Goal: Communication & Community: Ask a question

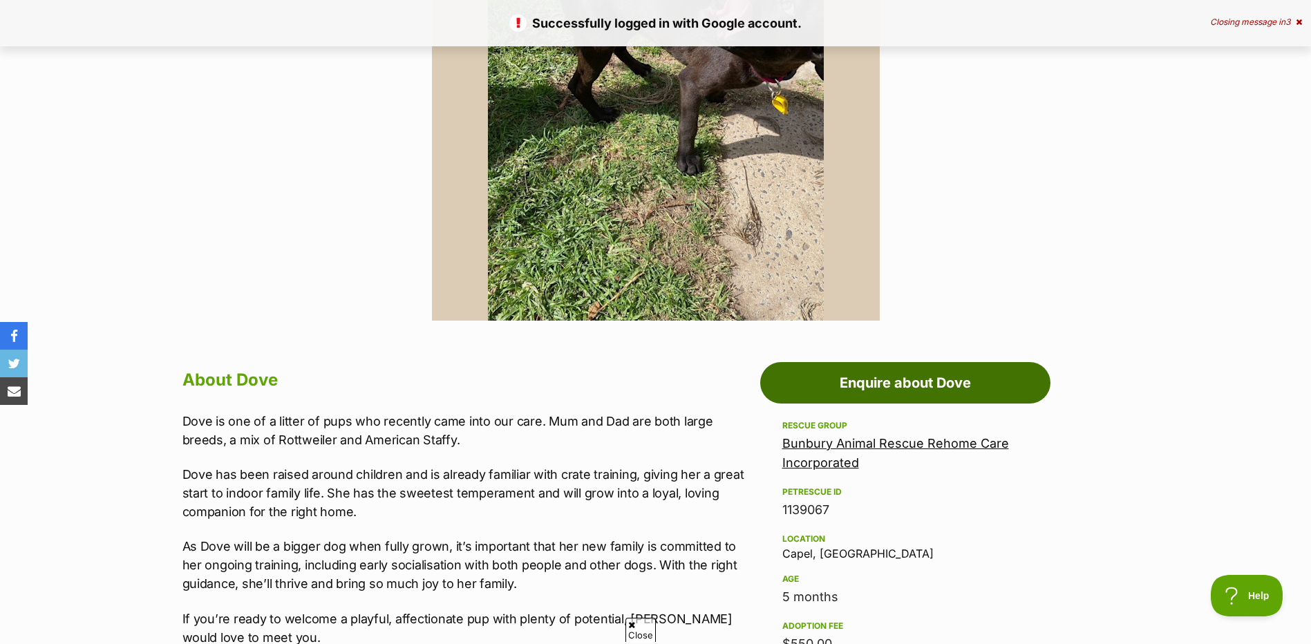
click at [917, 375] on link "Enquire about Dove" at bounding box center [905, 382] width 290 height 41
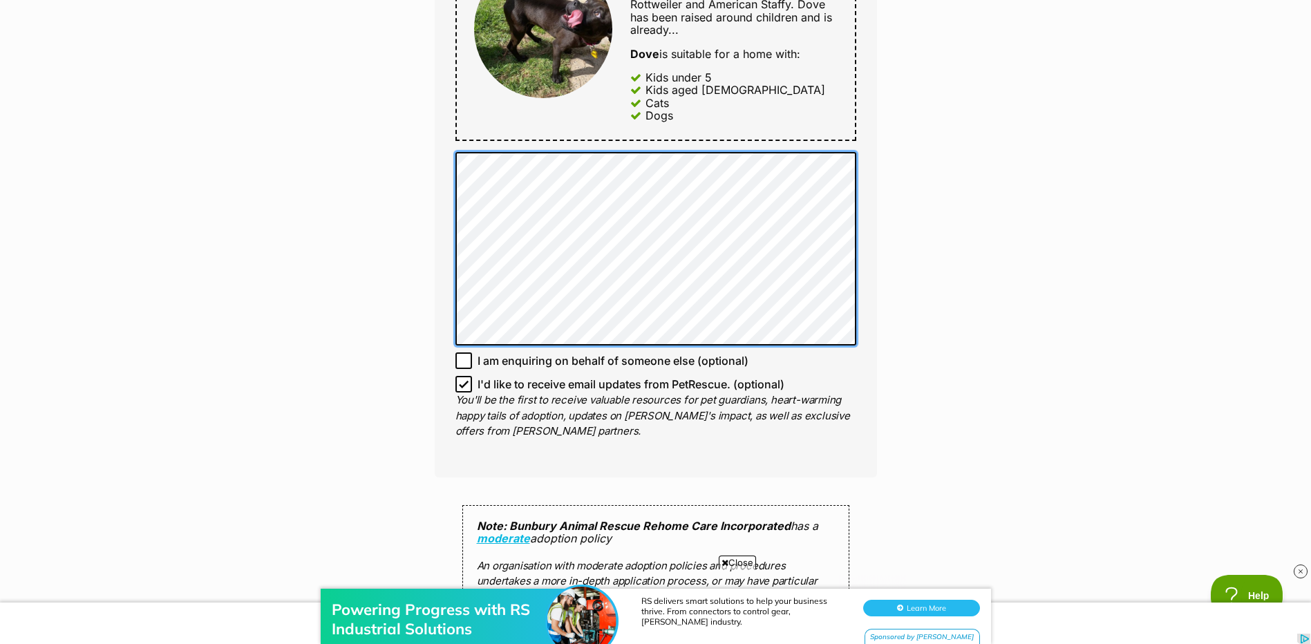
scroll to position [898, 0]
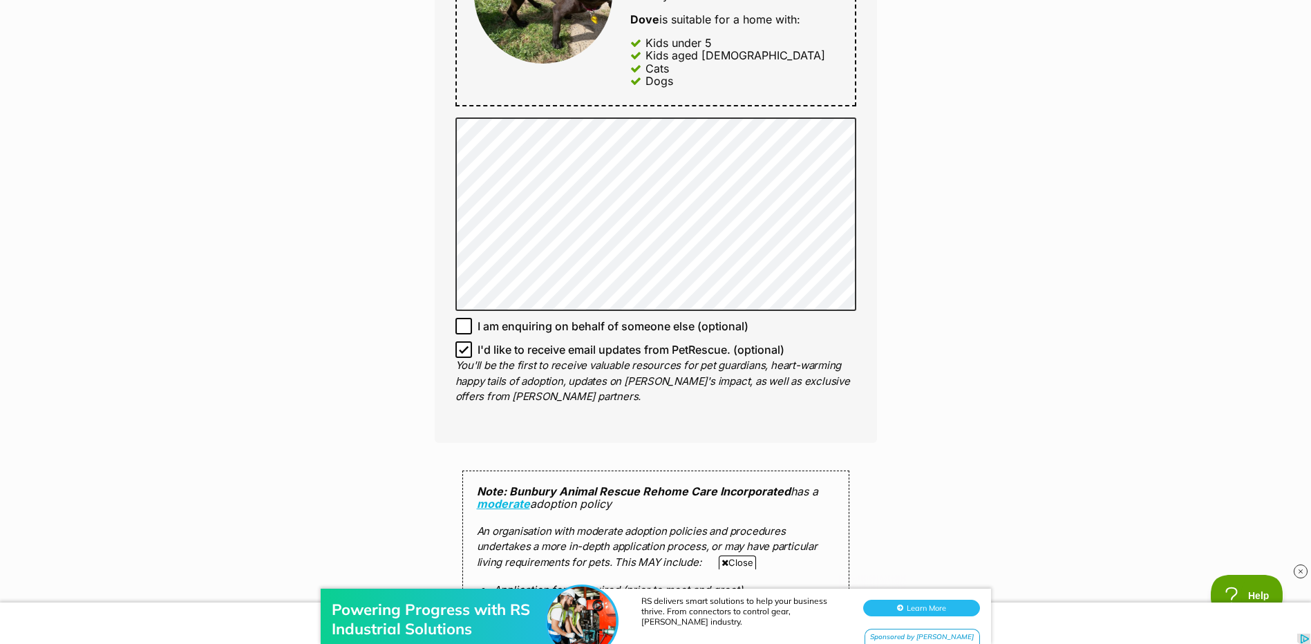
click at [516, 354] on span "I'd like to receive email updates from PetRescue. (optional)" at bounding box center [630, 349] width 307 height 17
click at [472, 354] on input "I'd like to receive email updates from PetRescue. (optional)" at bounding box center [463, 349] width 17 height 17
checkbox input "false"
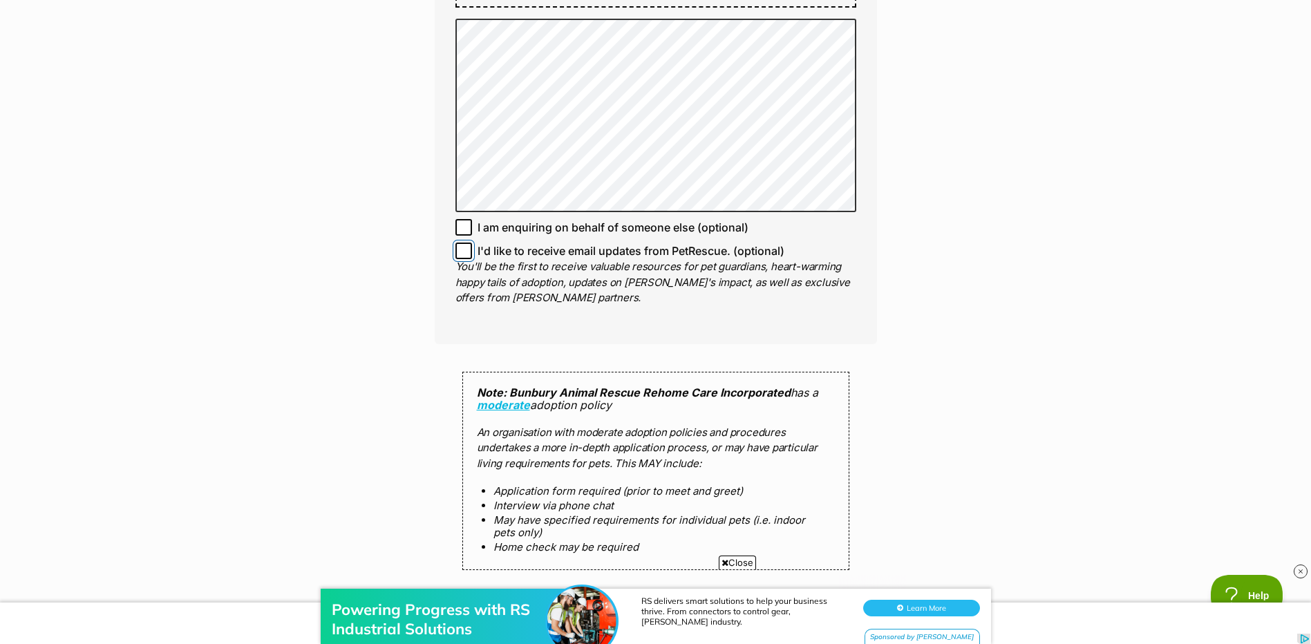
scroll to position [1244, 0]
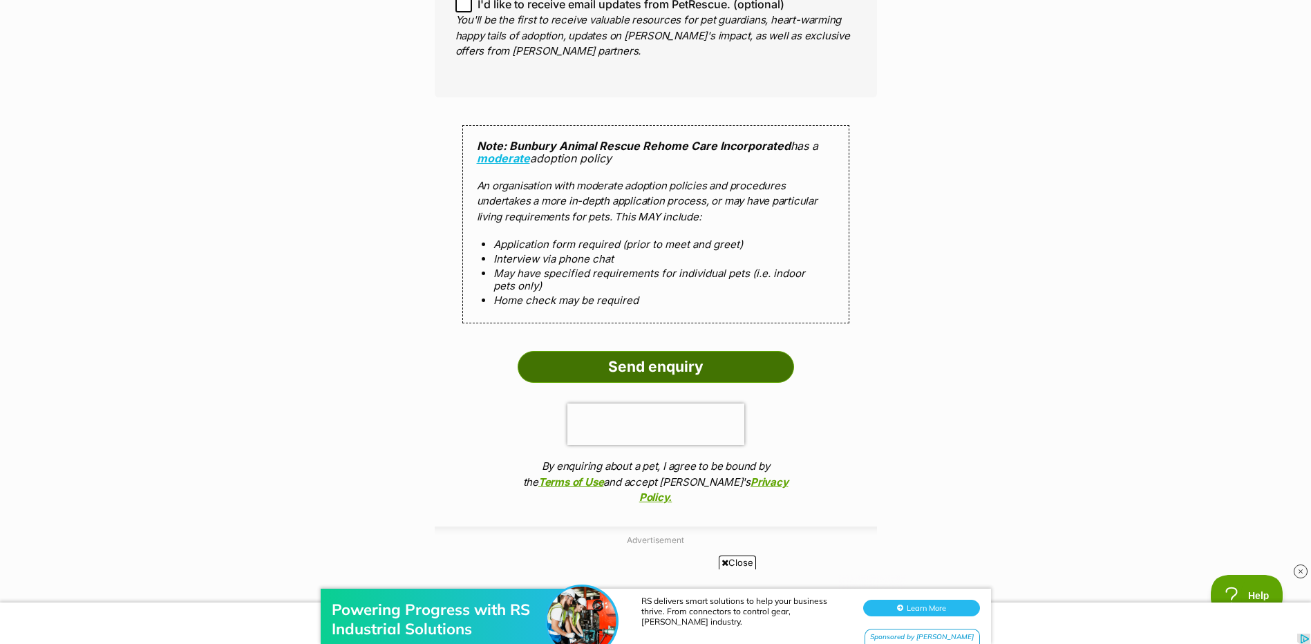
click at [716, 373] on input "Send enquiry" at bounding box center [655, 367] width 276 height 32
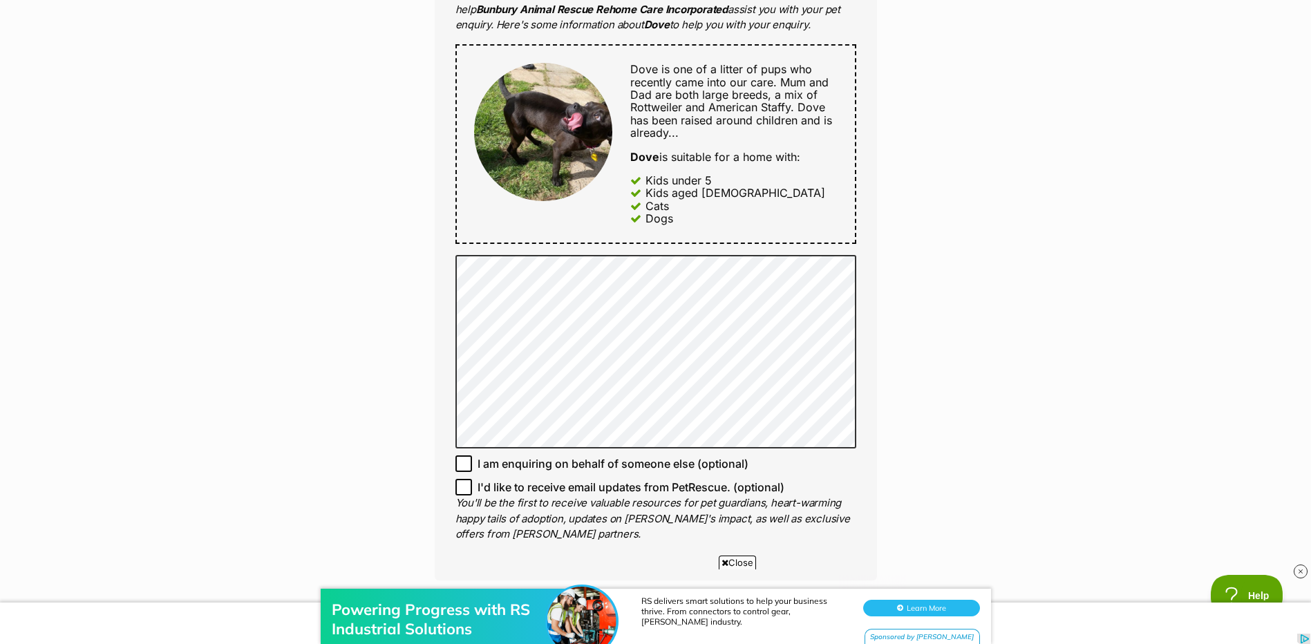
scroll to position [760, 0]
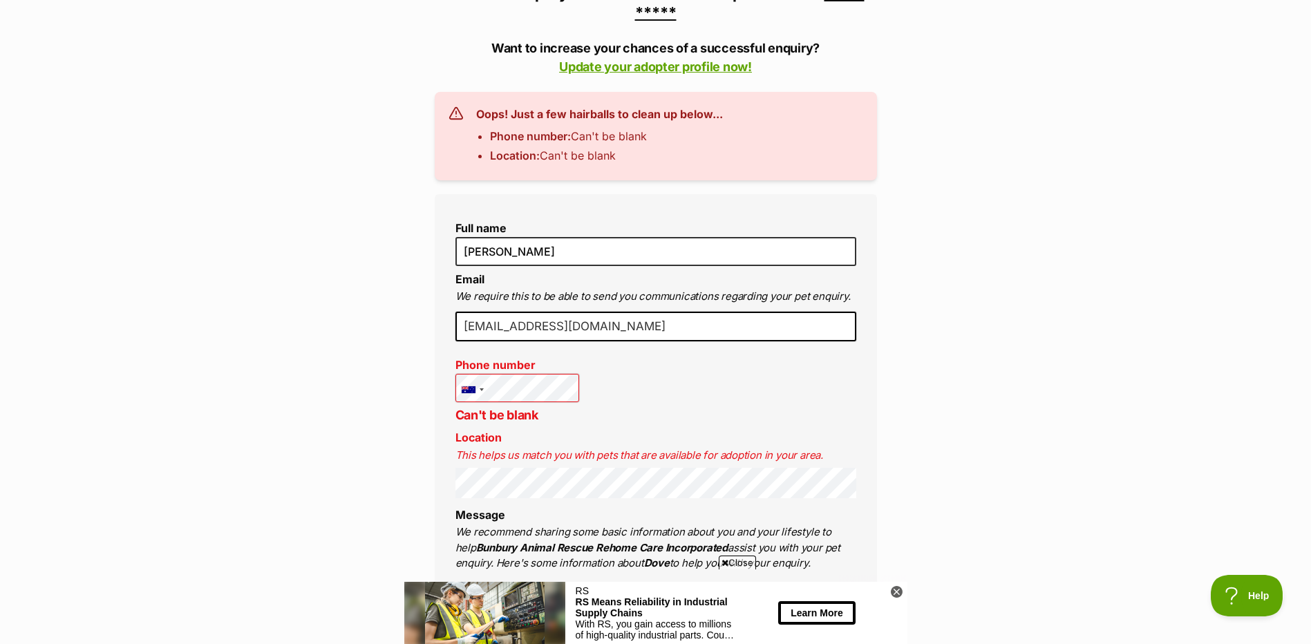
click at [631, 332] on input "[EMAIL_ADDRESS][DOMAIN_NAME]" at bounding box center [655, 327] width 401 height 30
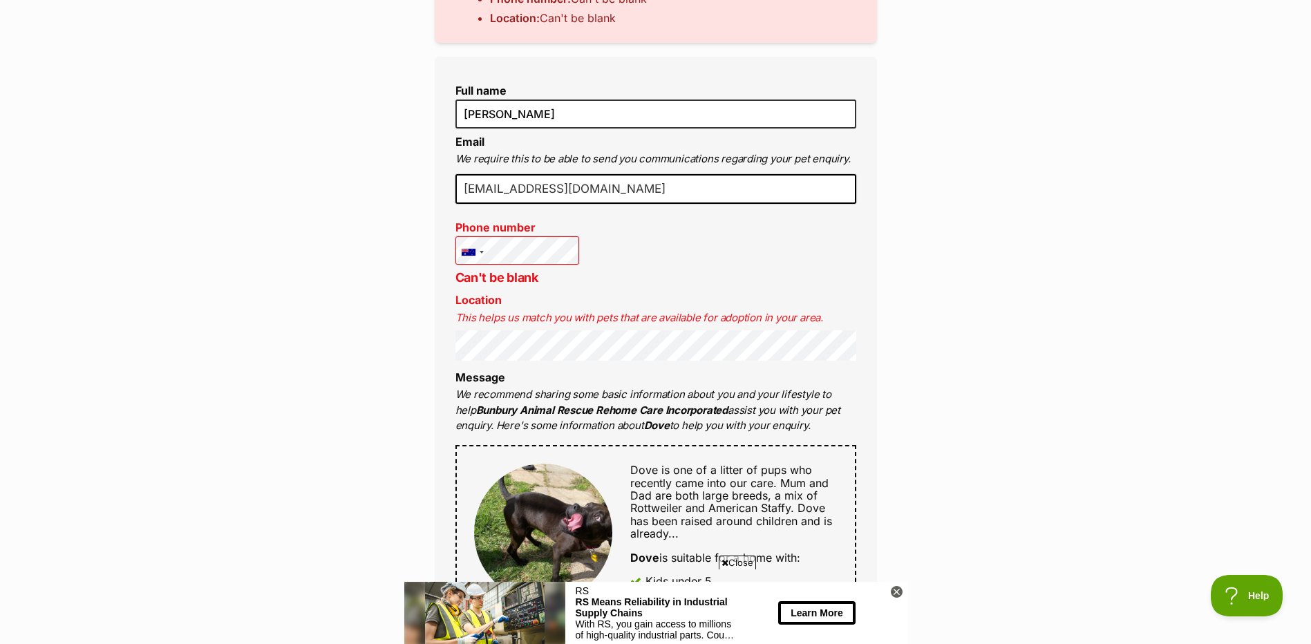
scroll to position [484, 0]
click at [518, 388] on p "We recommend sharing some basic information about you and your lifestyle to hel…" at bounding box center [655, 409] width 401 height 47
click at [531, 380] on li "Message We recommend sharing some basic information about you and your lifestyl…" at bounding box center [655, 401] width 401 height 63
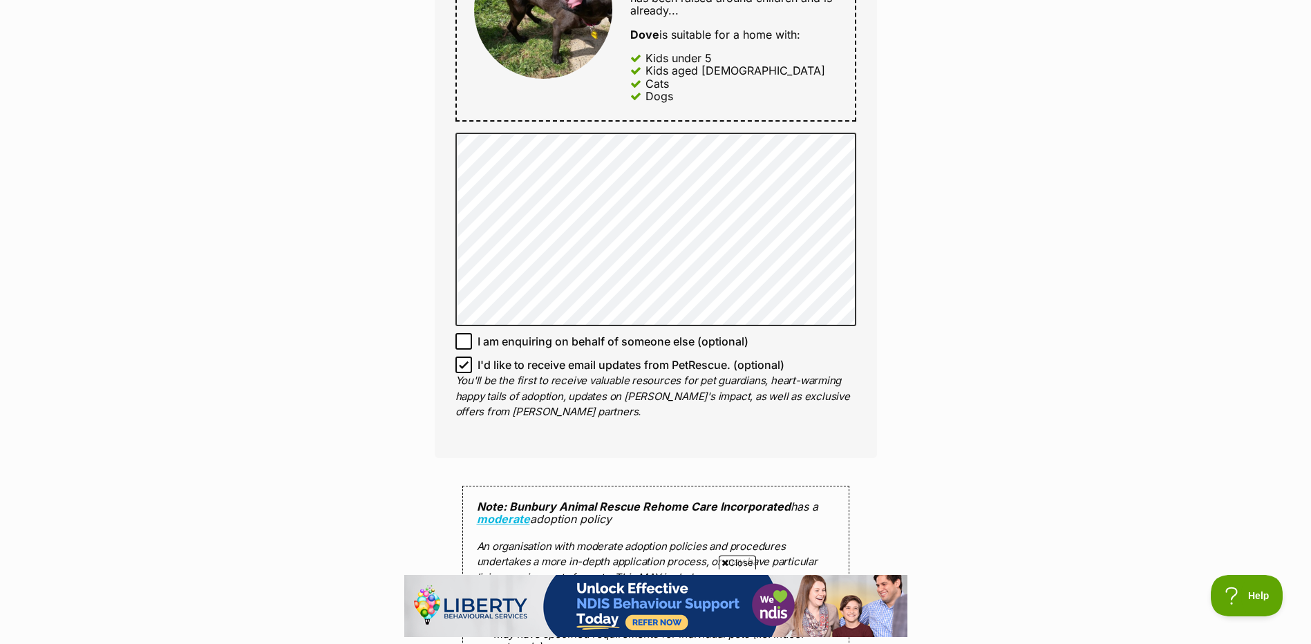
scroll to position [1244, 0]
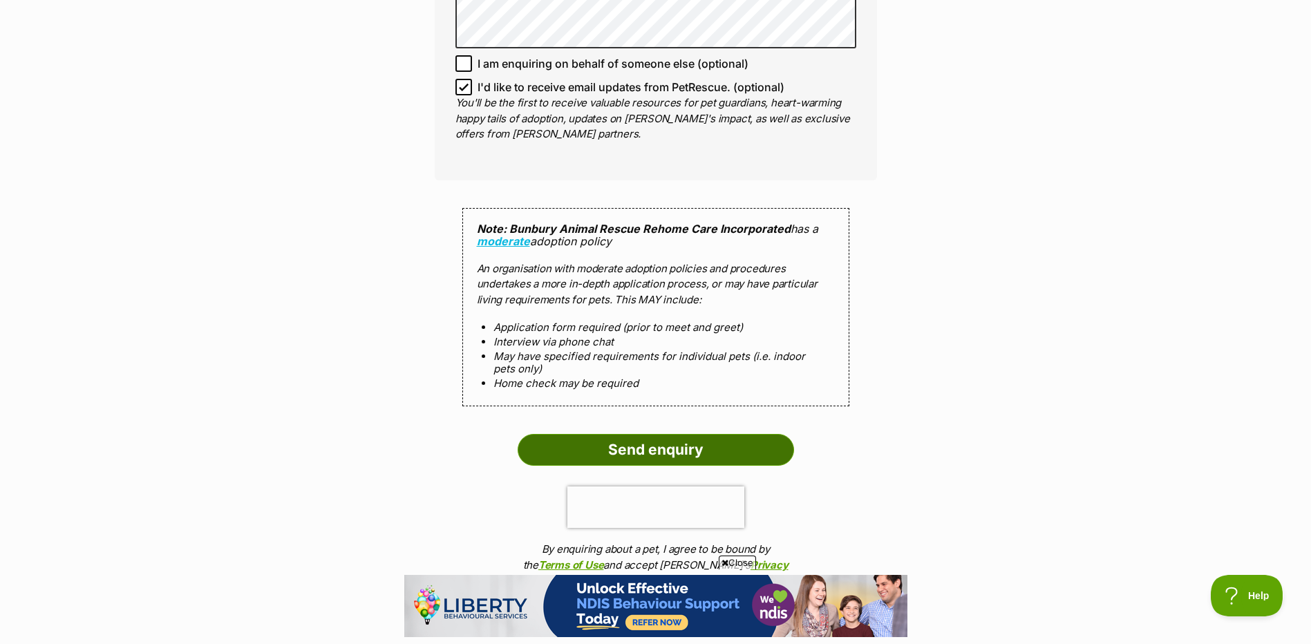
click at [692, 461] on input "Send enquiry" at bounding box center [655, 450] width 276 height 32
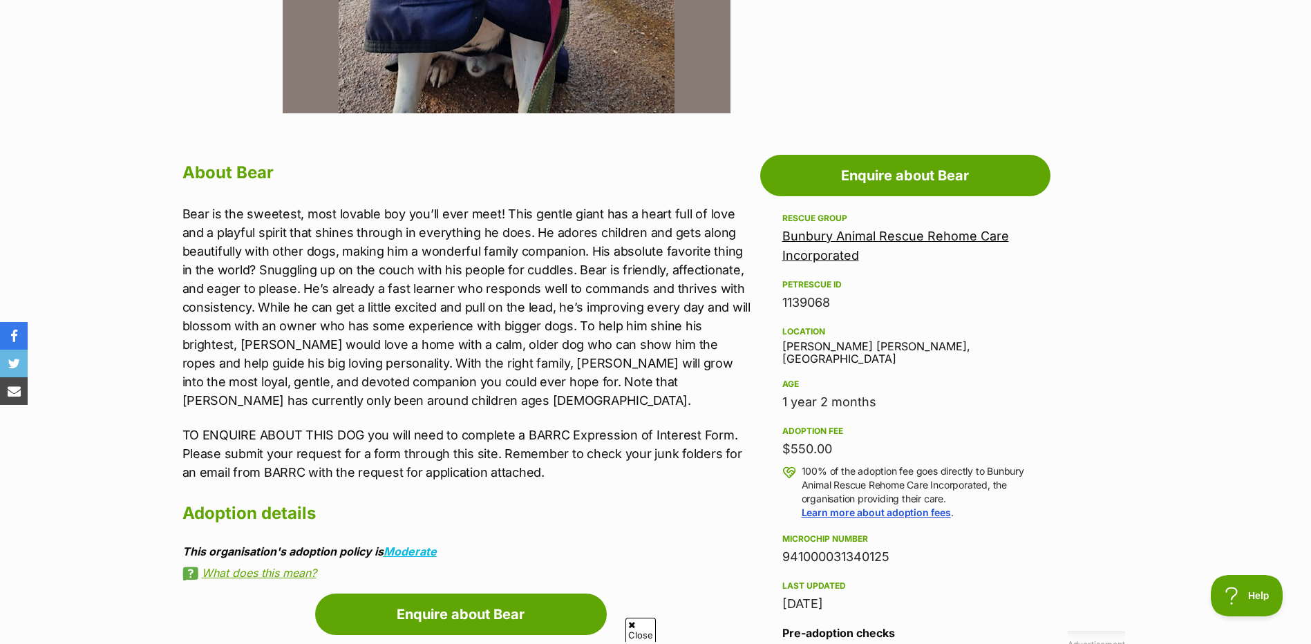
scroll to position [276, 0]
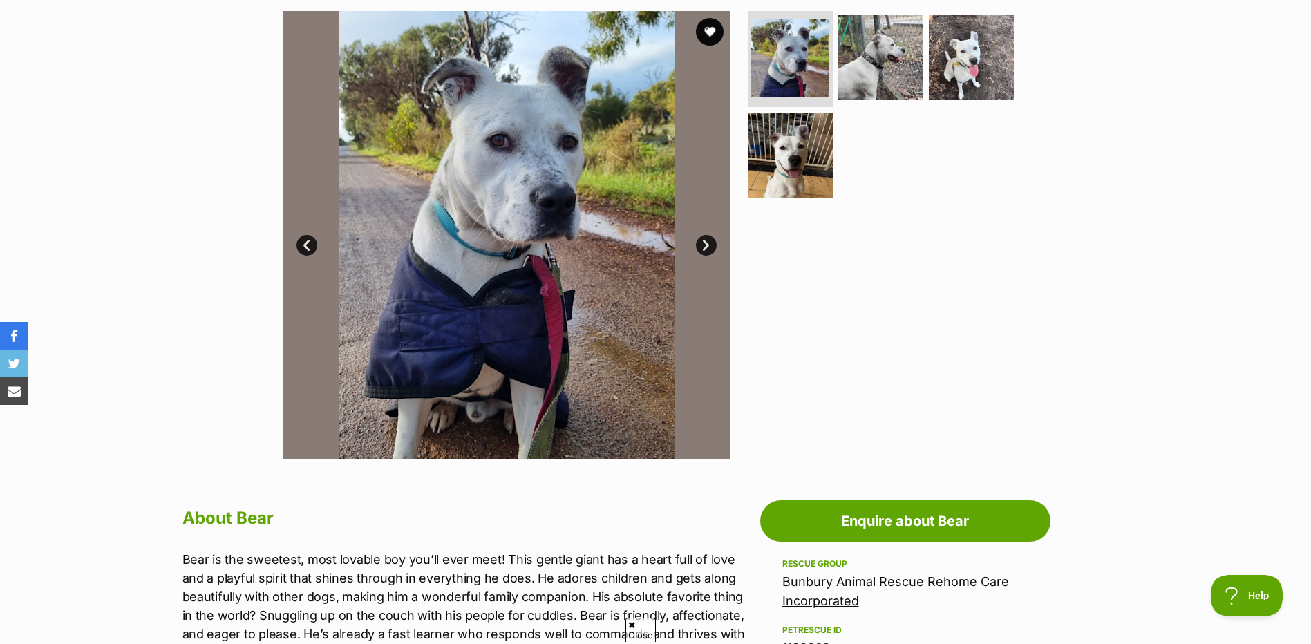
click at [705, 251] on link "Next" at bounding box center [706, 245] width 21 height 21
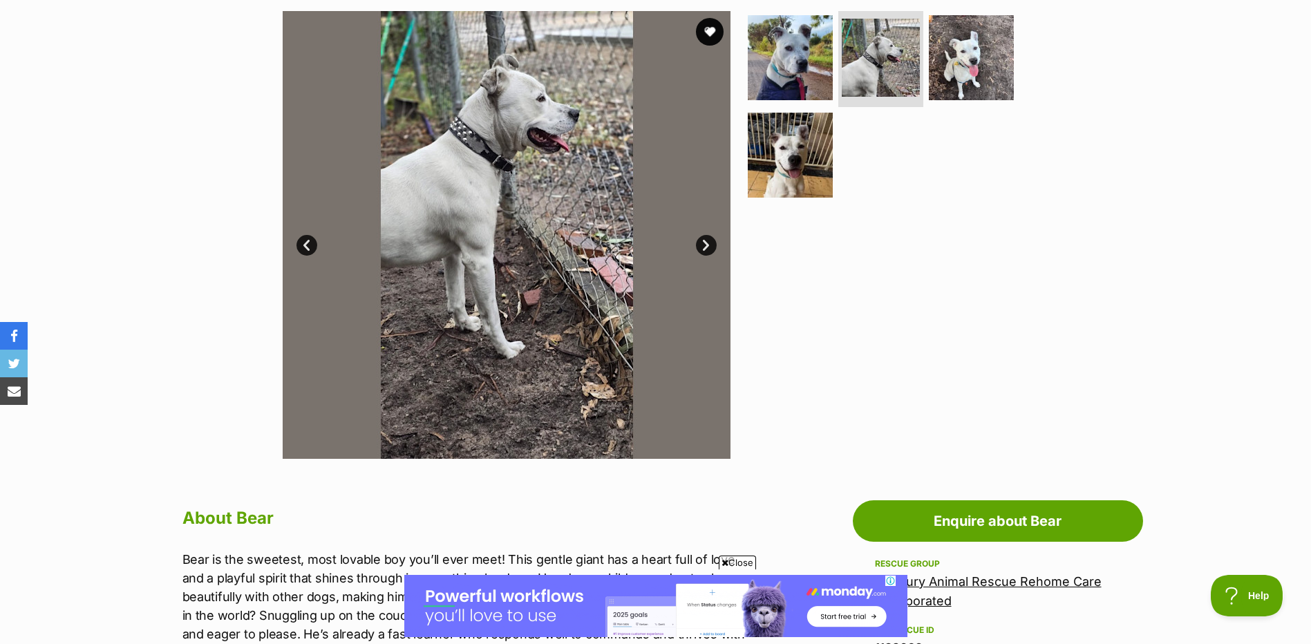
scroll to position [0, 0]
click at [705, 251] on link "Next" at bounding box center [706, 245] width 21 height 21
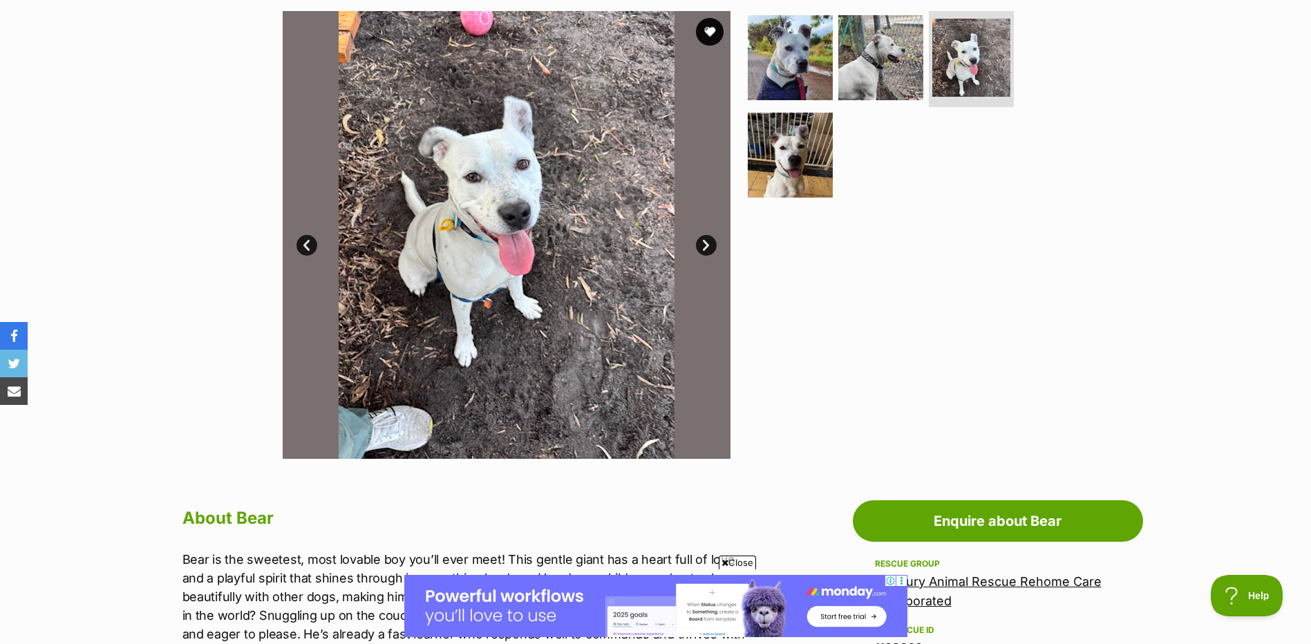
click at [705, 251] on link "Next" at bounding box center [706, 245] width 21 height 21
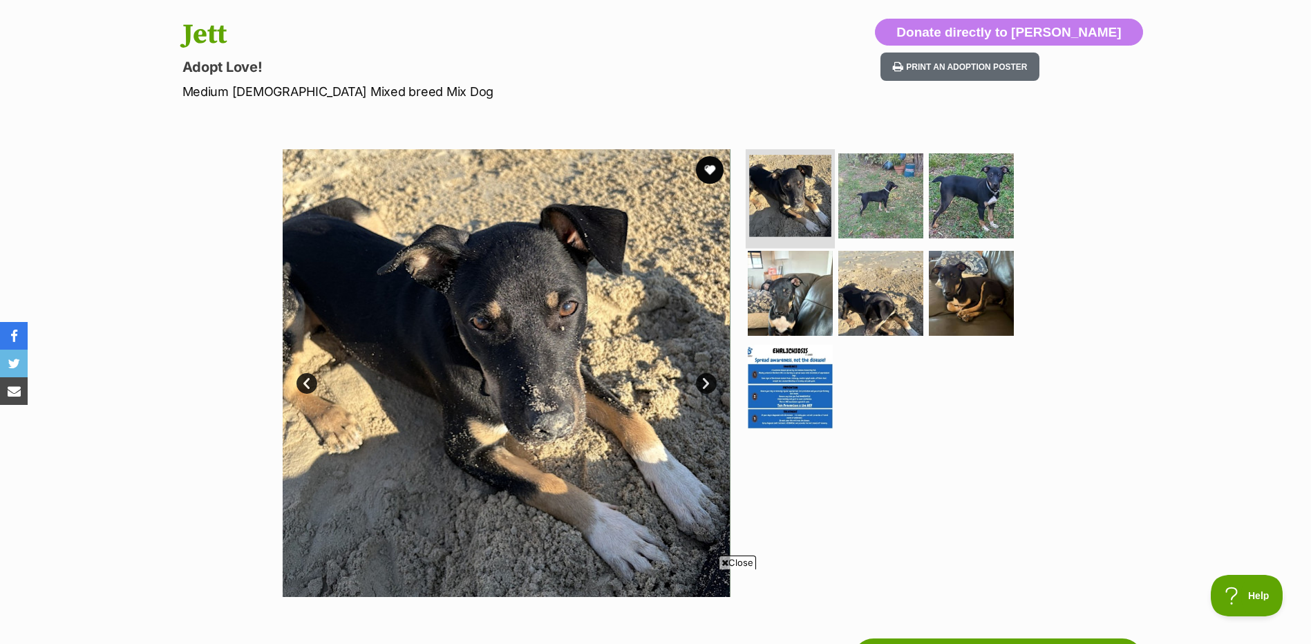
click at [815, 196] on img at bounding box center [790, 196] width 82 height 82
click at [867, 196] on img at bounding box center [880, 195] width 89 height 89
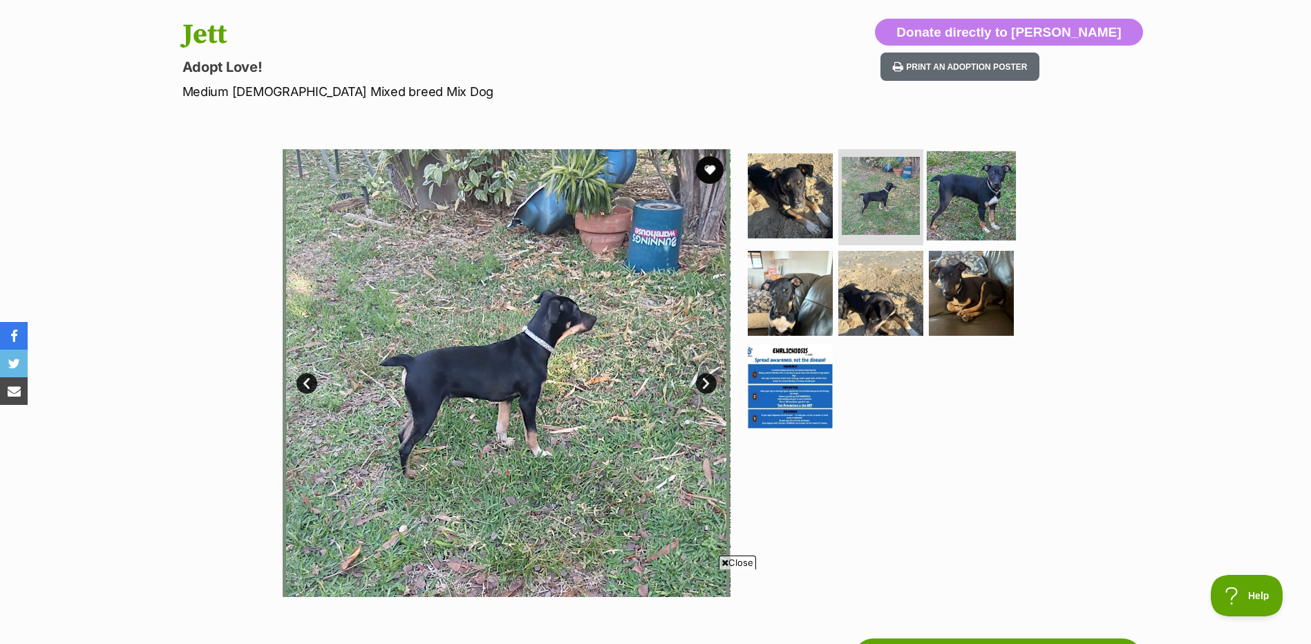
click at [953, 193] on img at bounding box center [970, 195] width 89 height 89
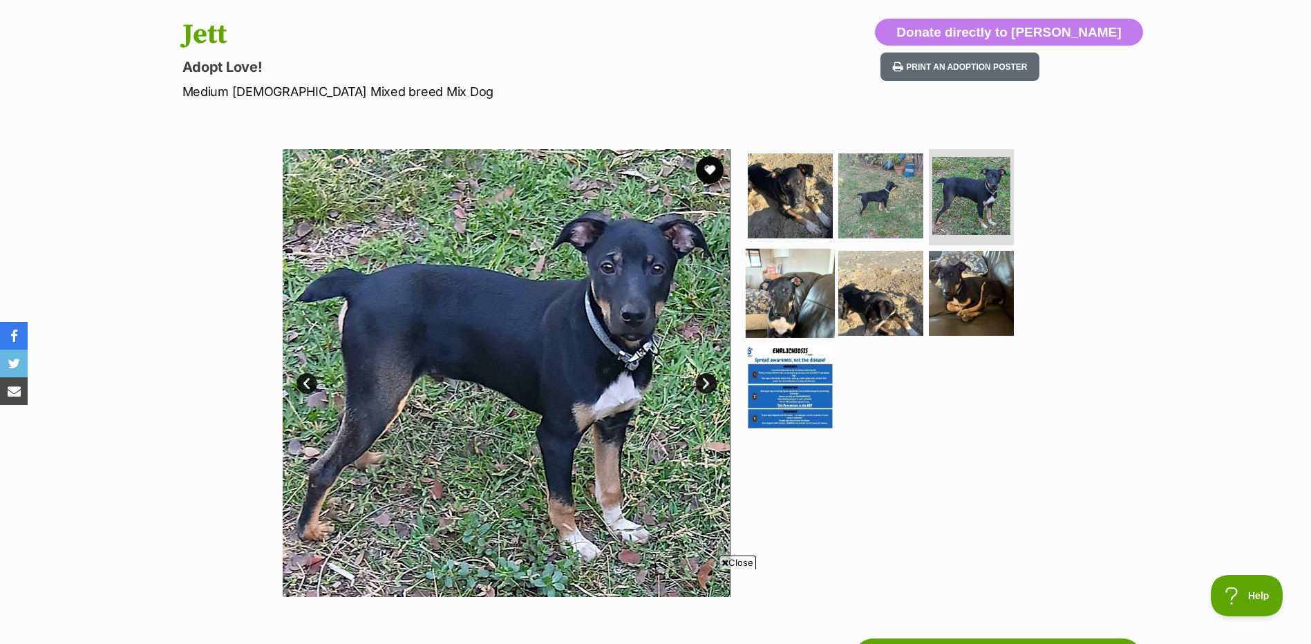
click at [788, 289] on img at bounding box center [789, 293] width 89 height 89
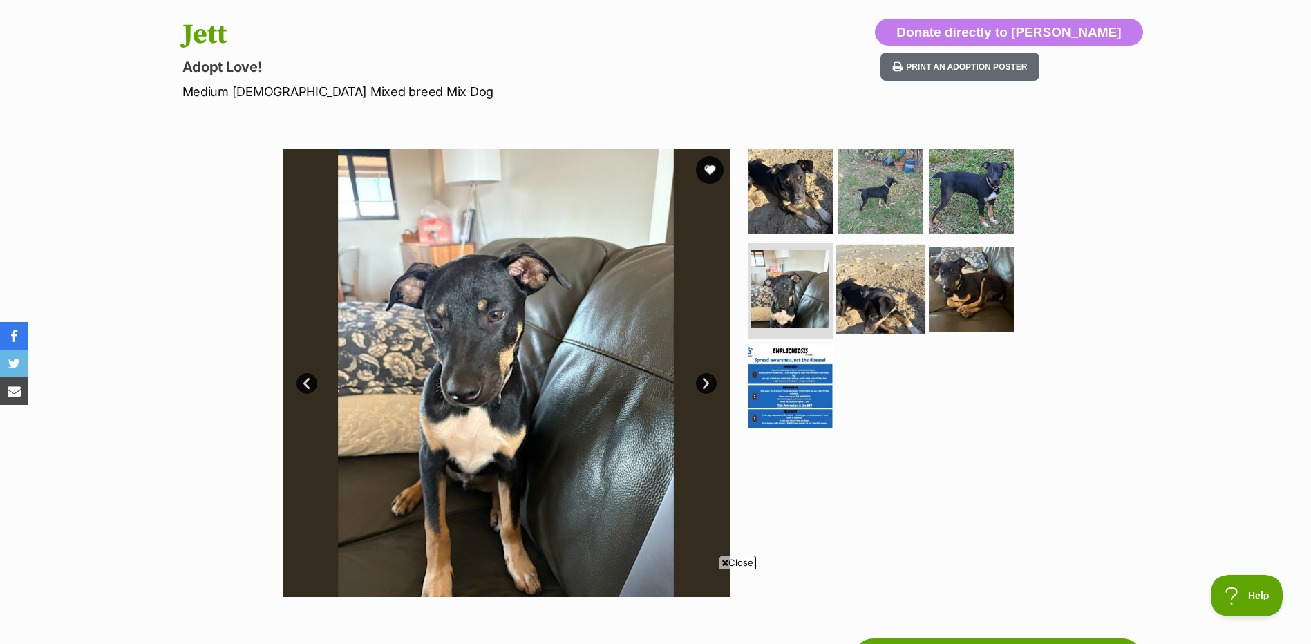
click at [902, 297] on img at bounding box center [880, 289] width 89 height 89
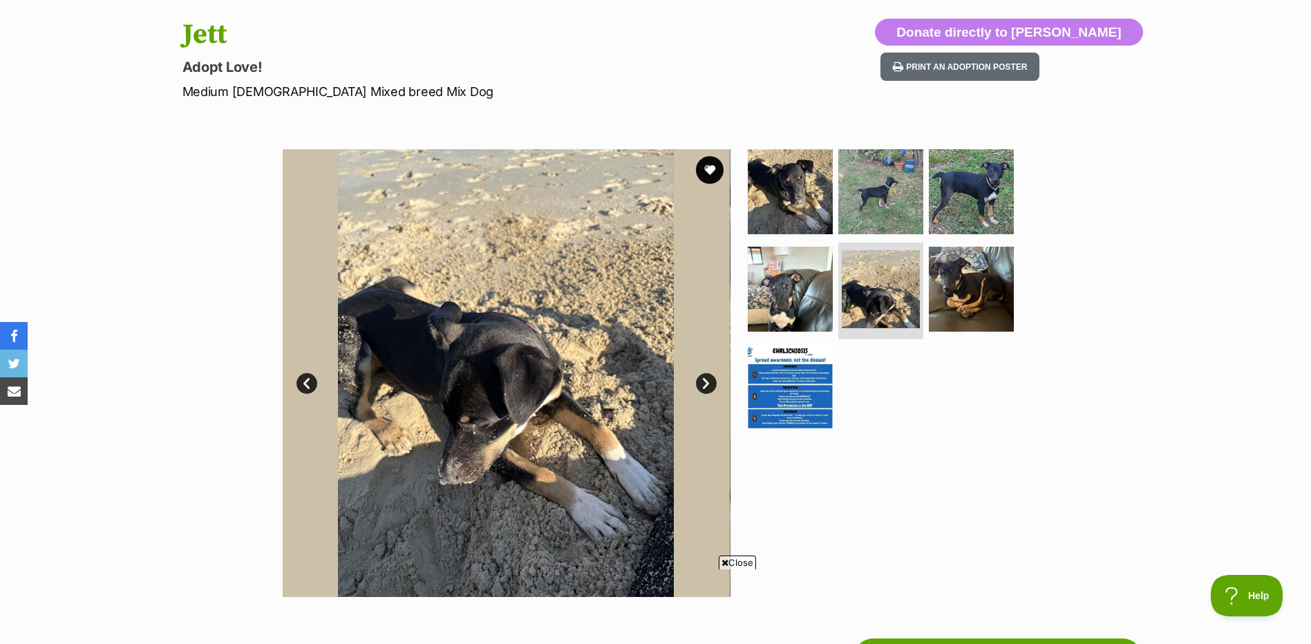
click at [1014, 296] on ul at bounding box center [886, 293] width 283 height 289
click at [956, 304] on img at bounding box center [970, 289] width 89 height 89
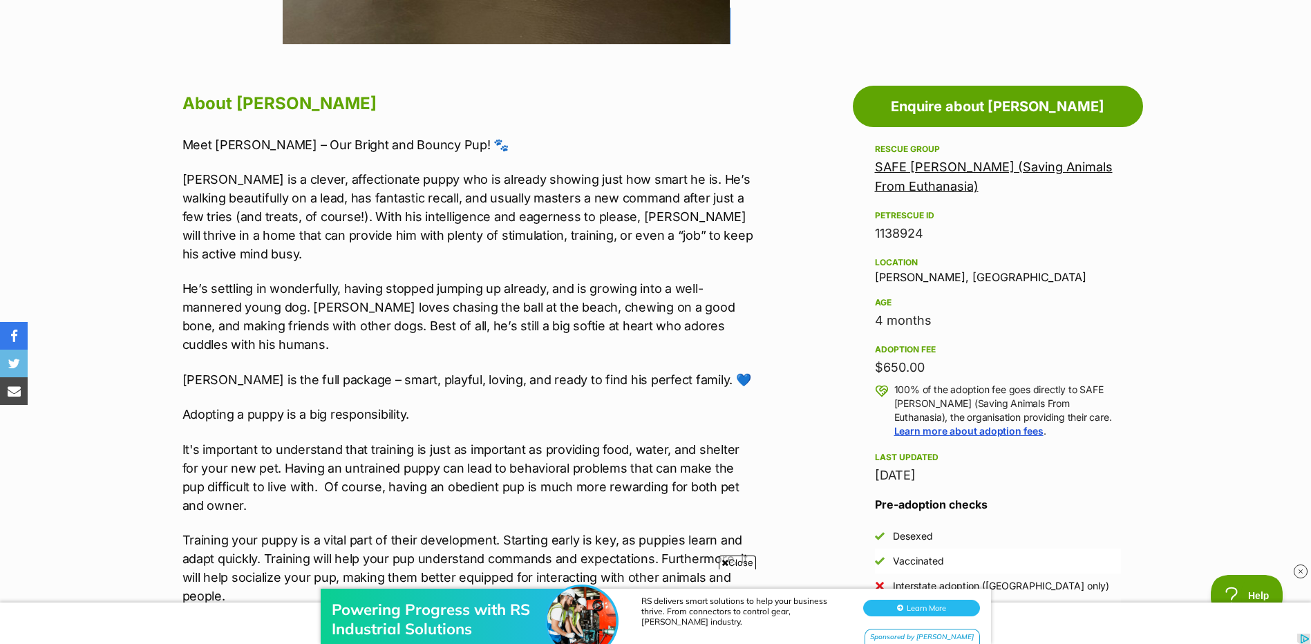
scroll to position [138, 0]
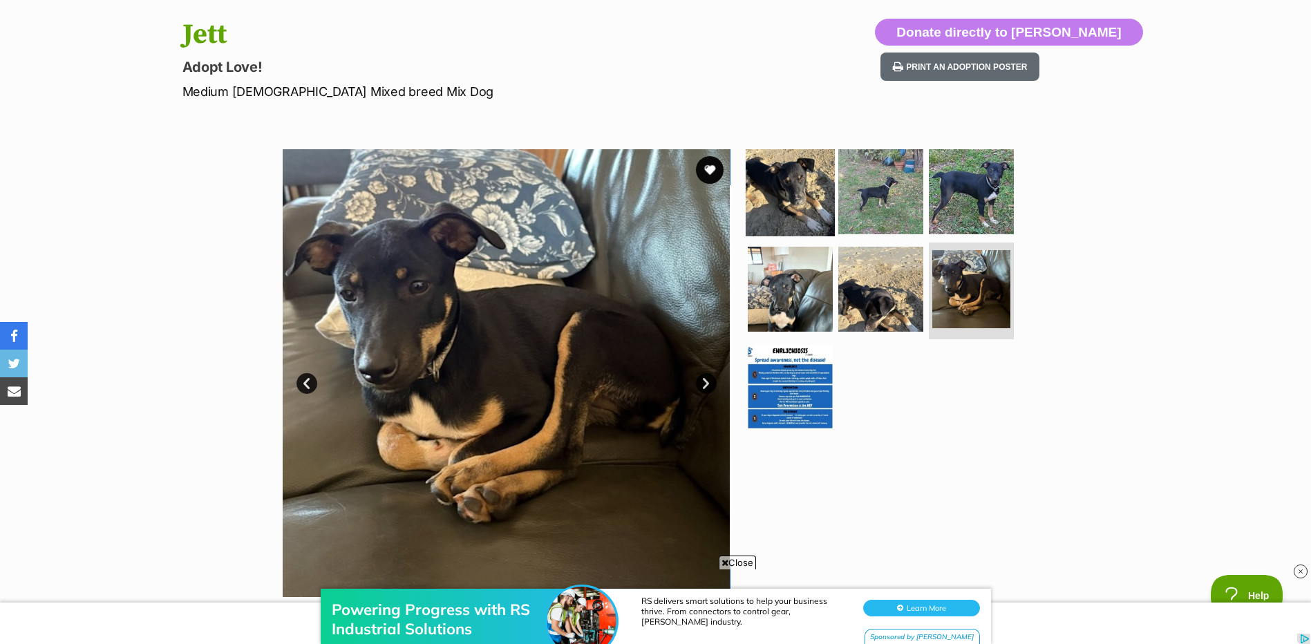
click at [783, 211] on img at bounding box center [789, 190] width 89 height 89
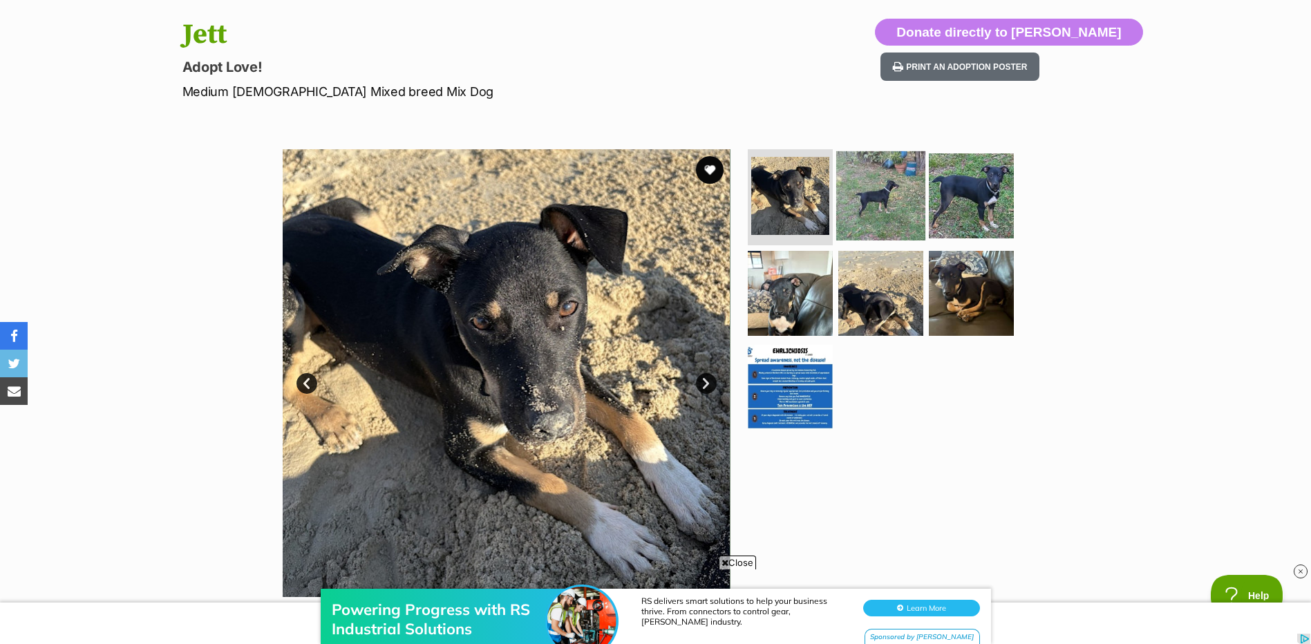
click at [878, 202] on img at bounding box center [880, 195] width 89 height 89
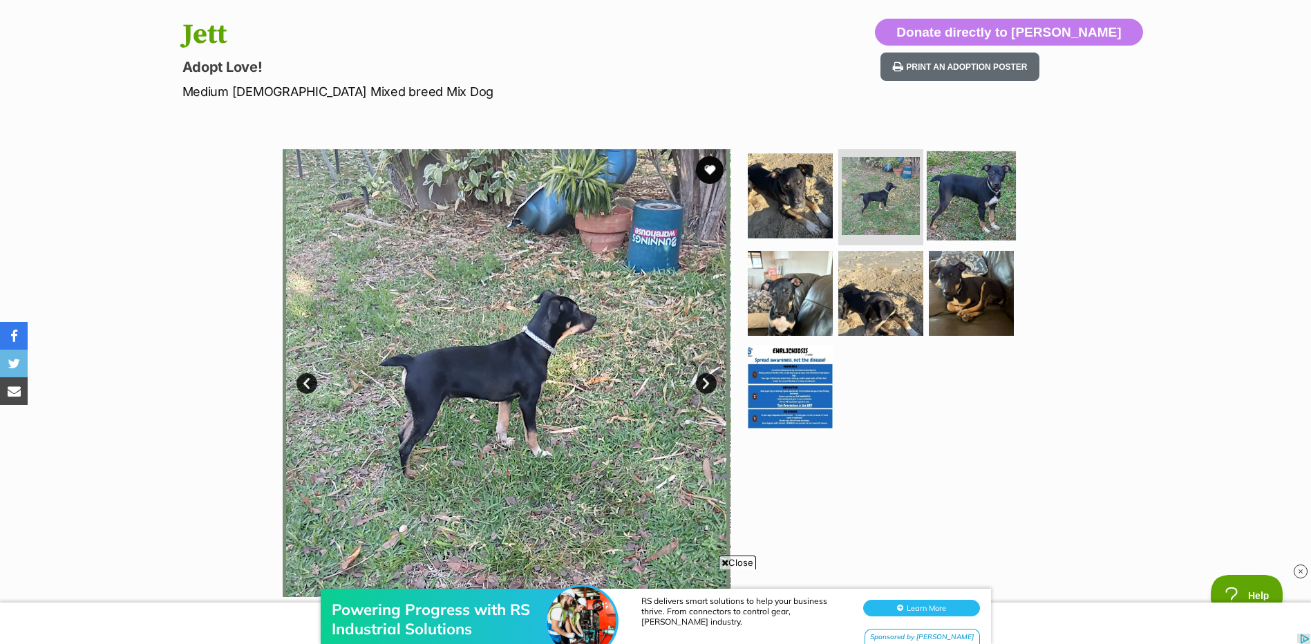
click at [961, 205] on img at bounding box center [970, 195] width 89 height 89
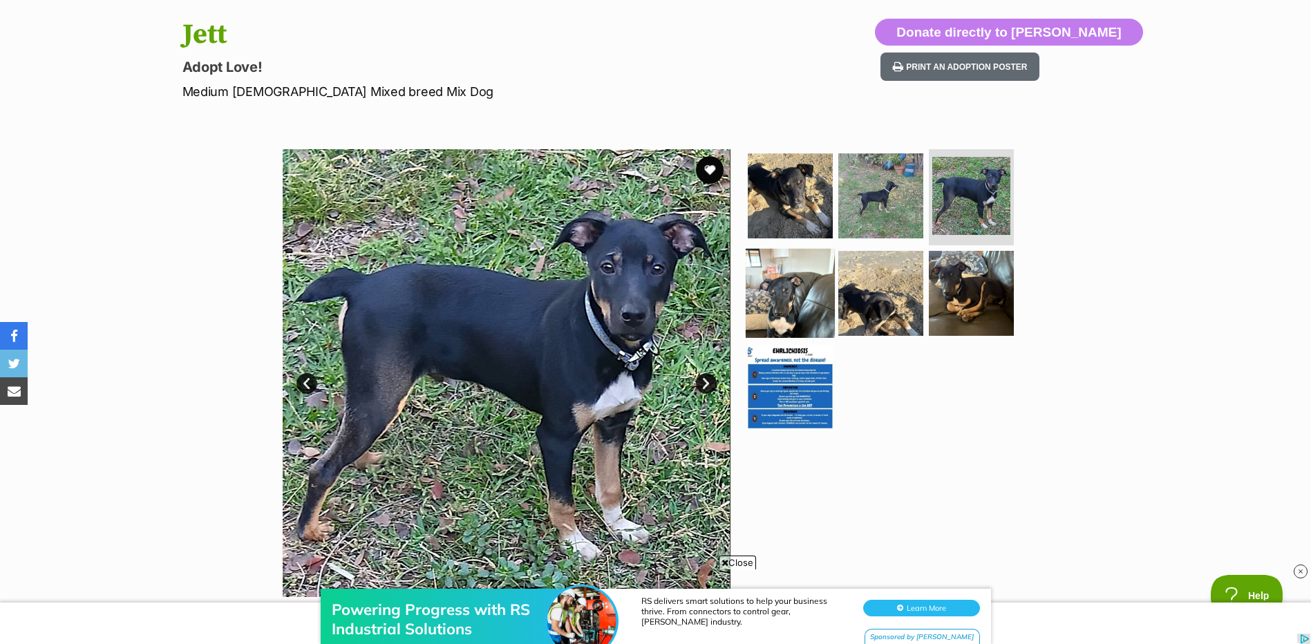
click at [801, 283] on img at bounding box center [789, 293] width 89 height 89
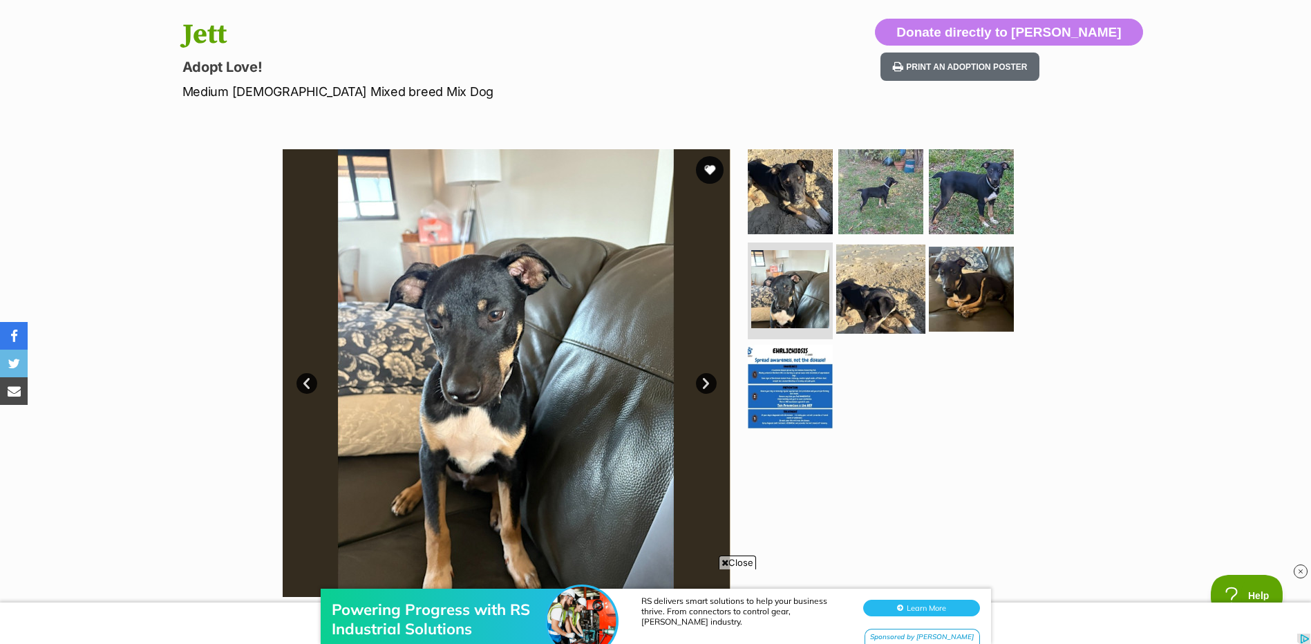
click at [875, 277] on img at bounding box center [880, 289] width 89 height 89
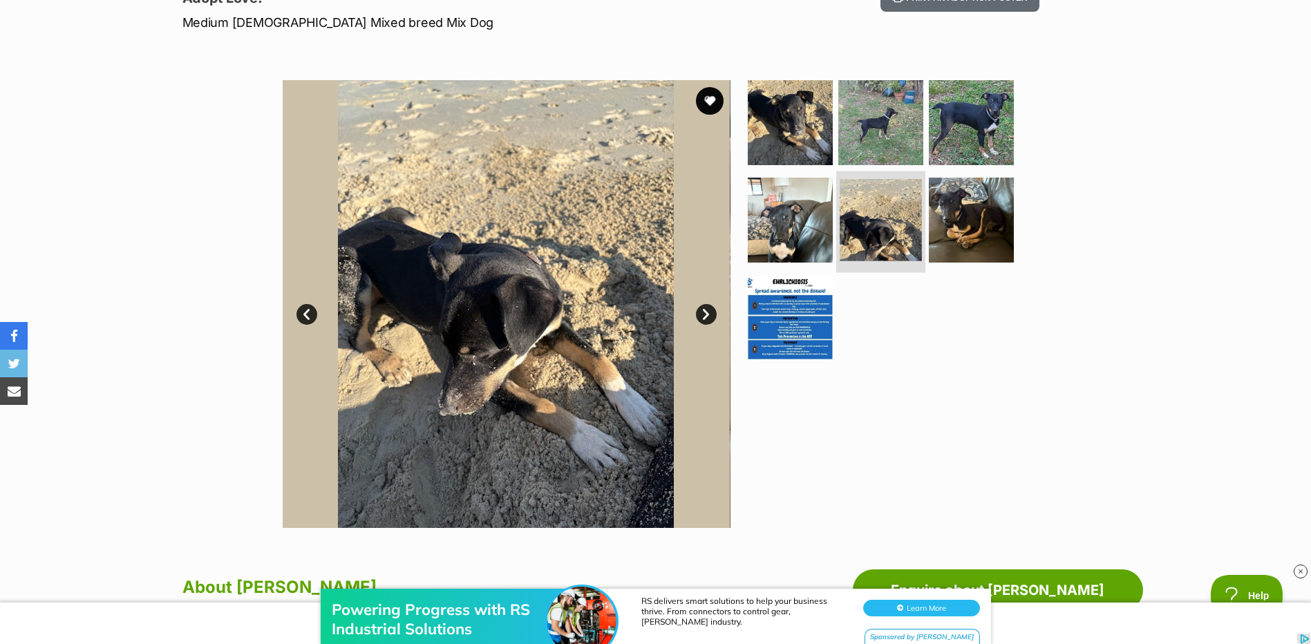
scroll to position [0, 0]
click at [888, 113] on img at bounding box center [880, 121] width 89 height 89
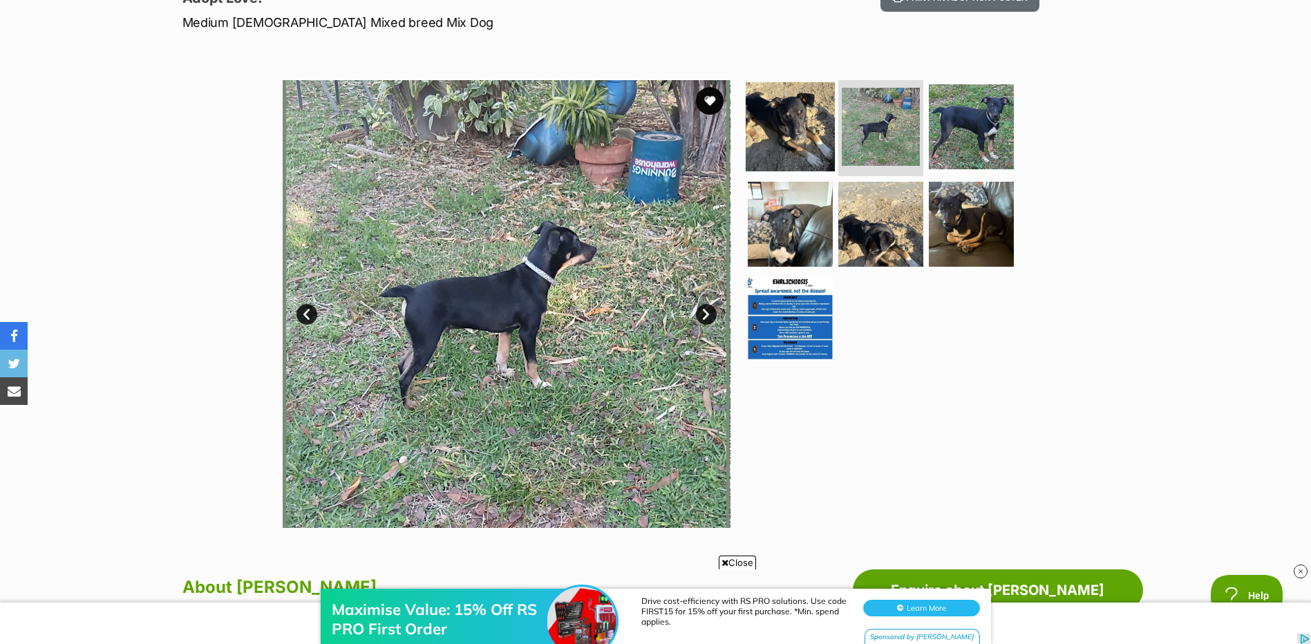
click at [819, 108] on img at bounding box center [789, 126] width 89 height 89
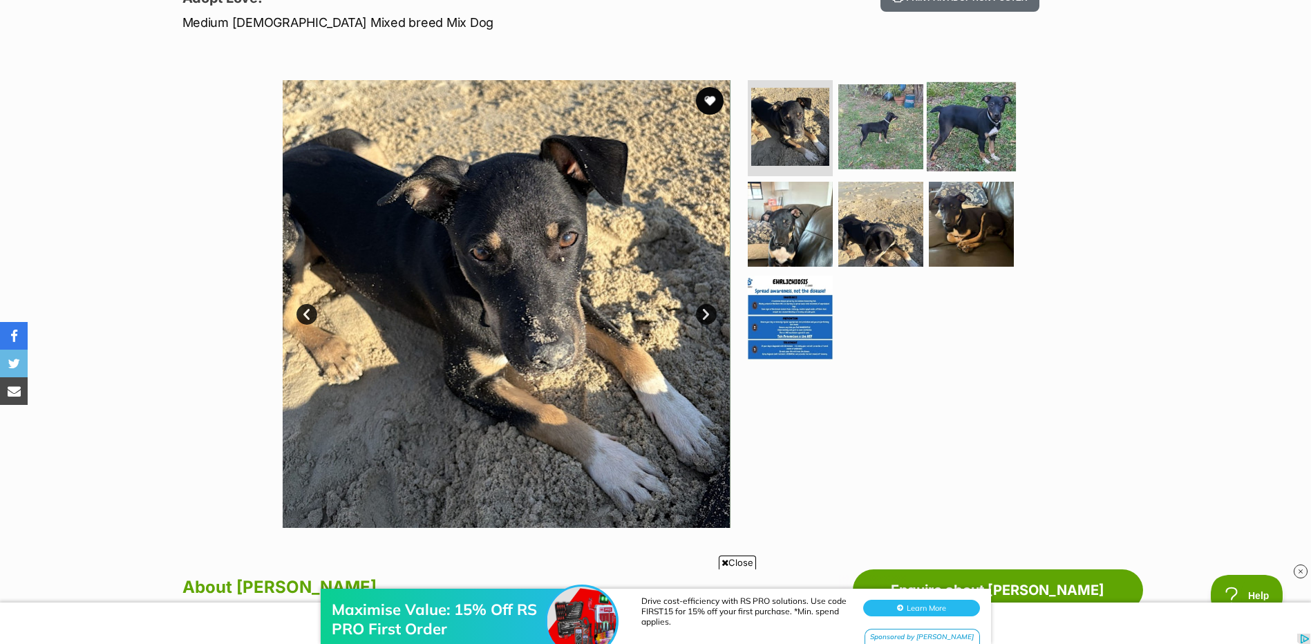
click at [931, 111] on img at bounding box center [970, 126] width 89 height 89
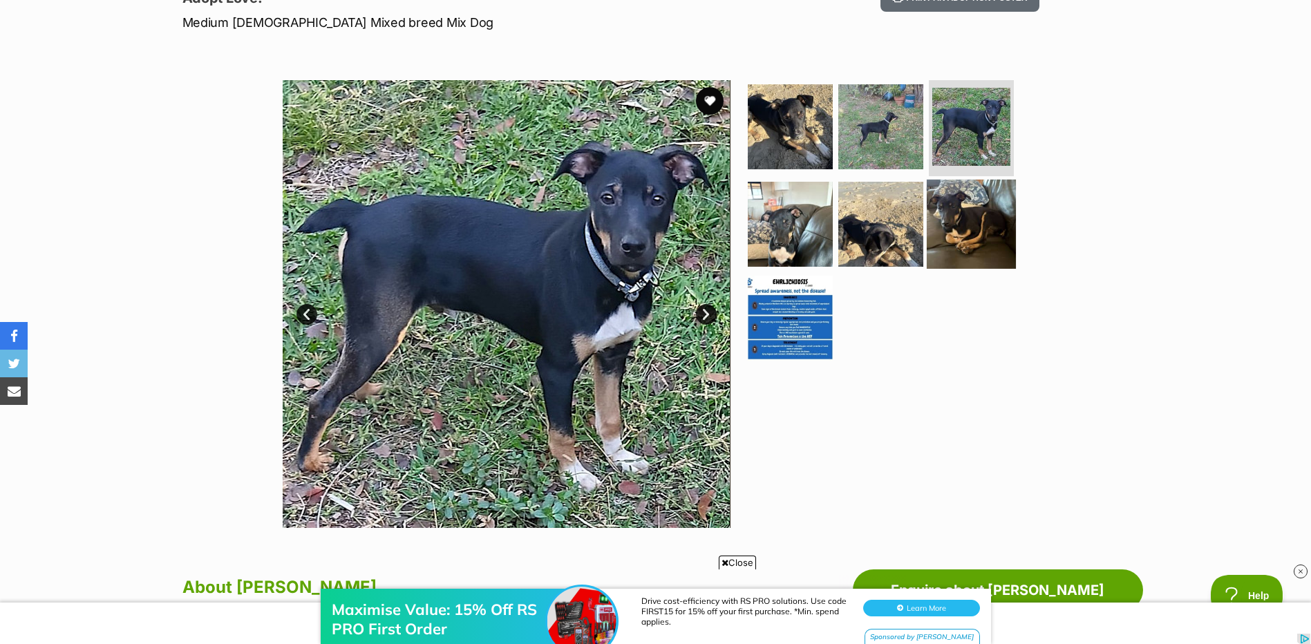
click at [933, 222] on img at bounding box center [970, 224] width 89 height 89
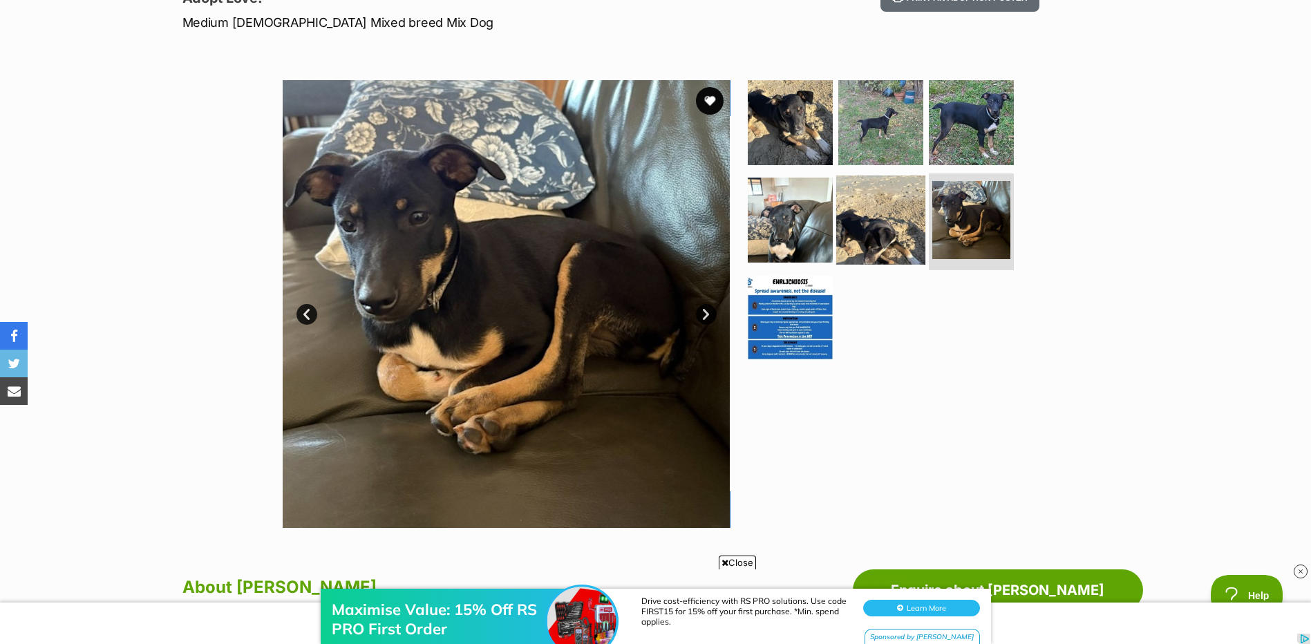
click at [855, 218] on img at bounding box center [880, 219] width 89 height 89
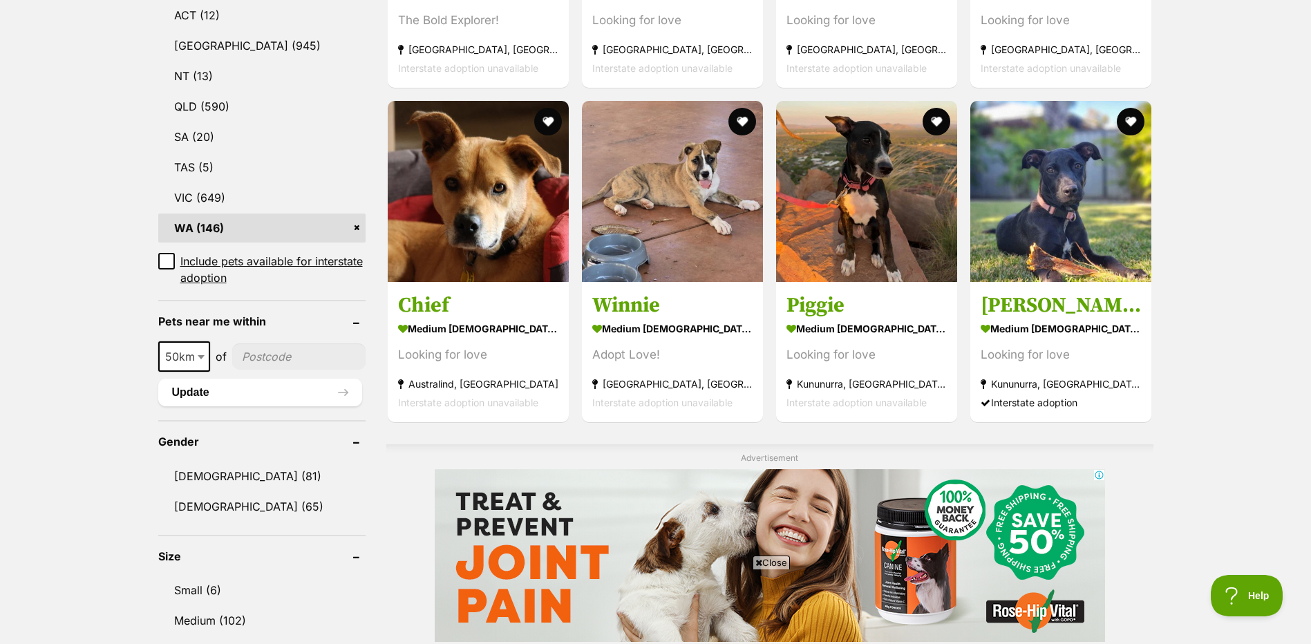
scroll to position [760, 0]
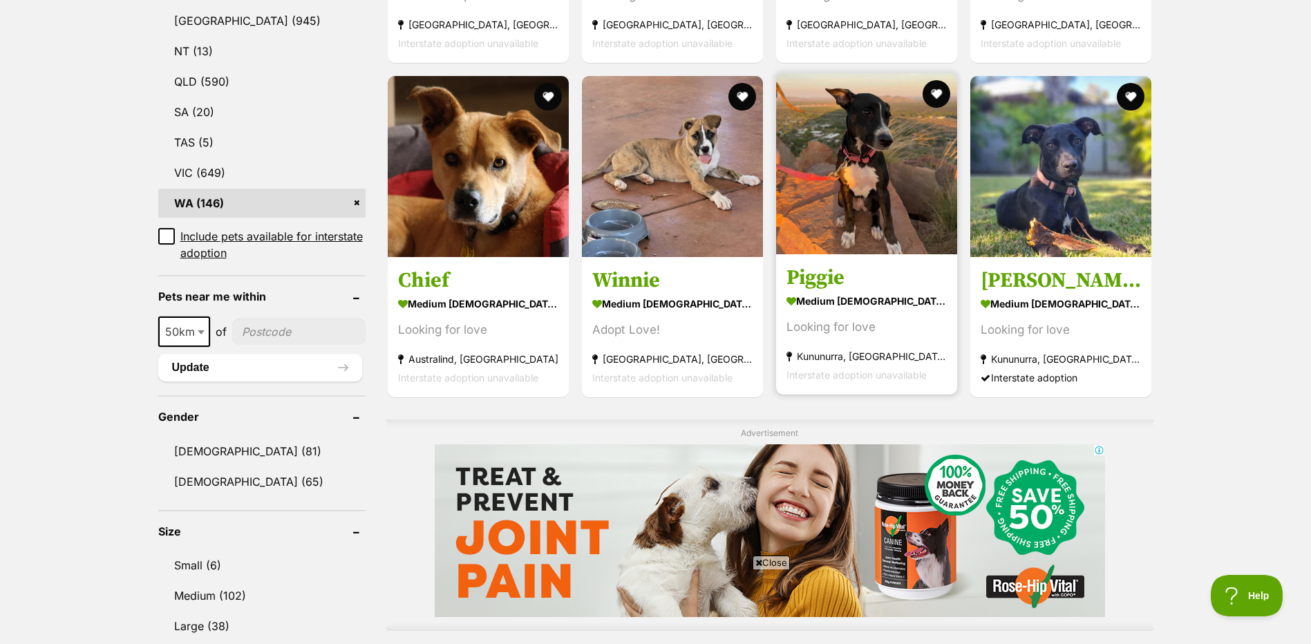
click at [851, 204] on img at bounding box center [866, 163] width 181 height 181
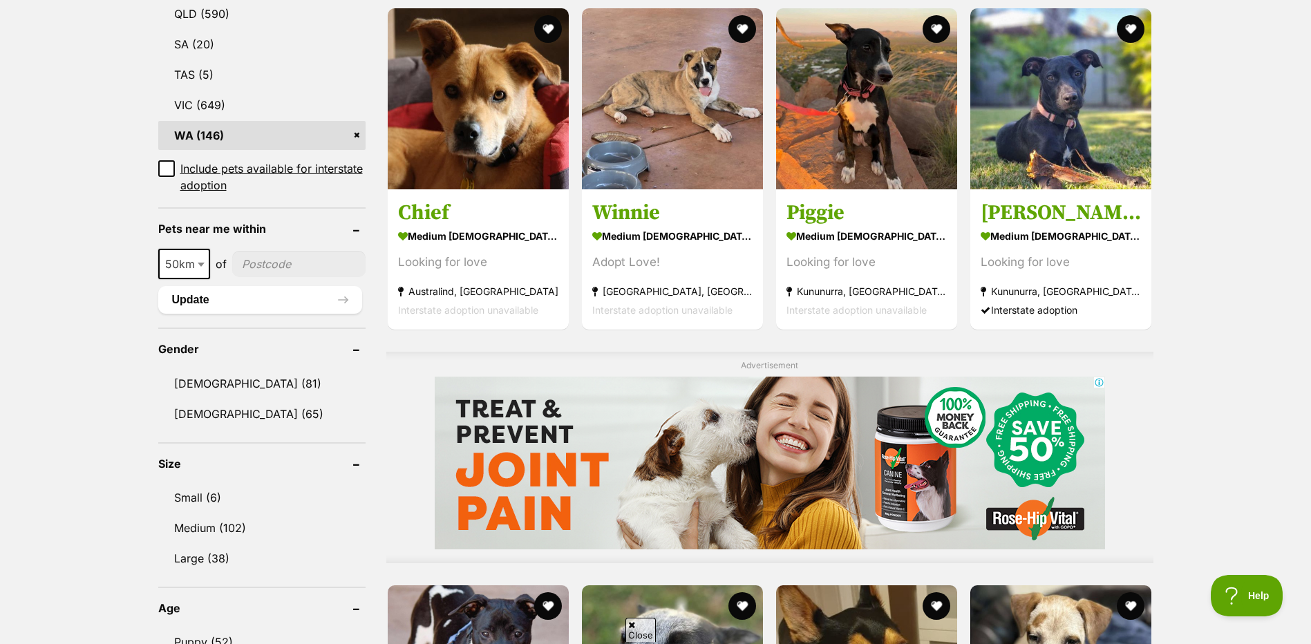
scroll to position [0, 0]
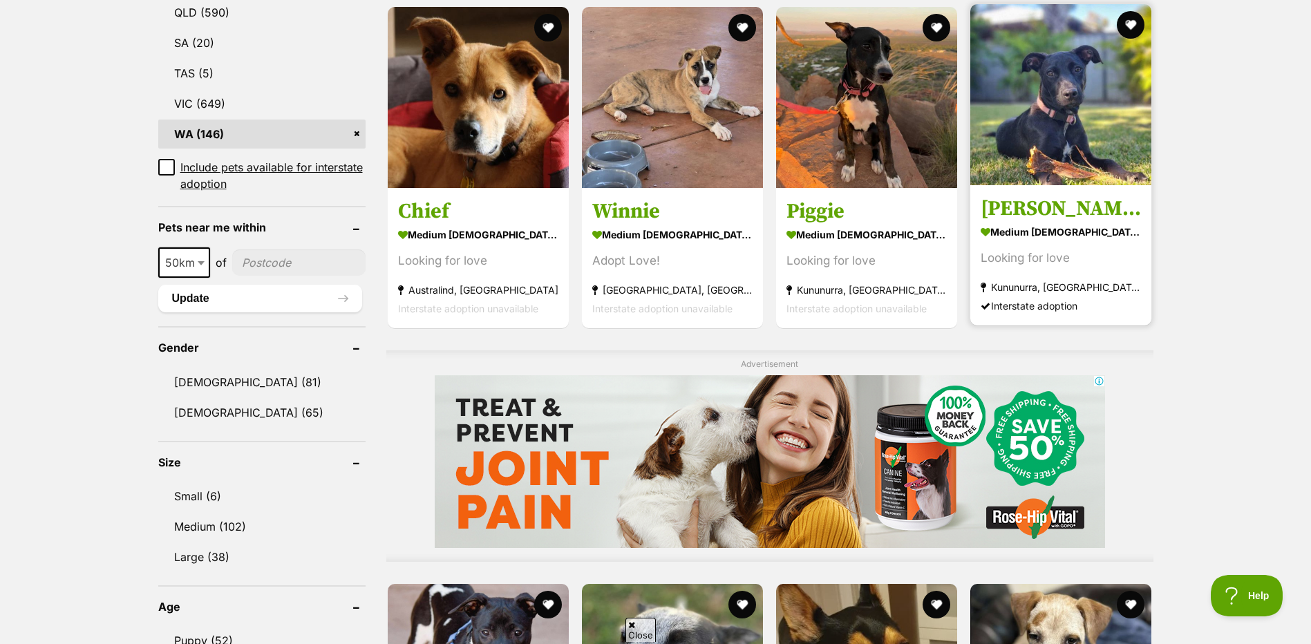
click at [1116, 110] on img at bounding box center [1060, 94] width 181 height 181
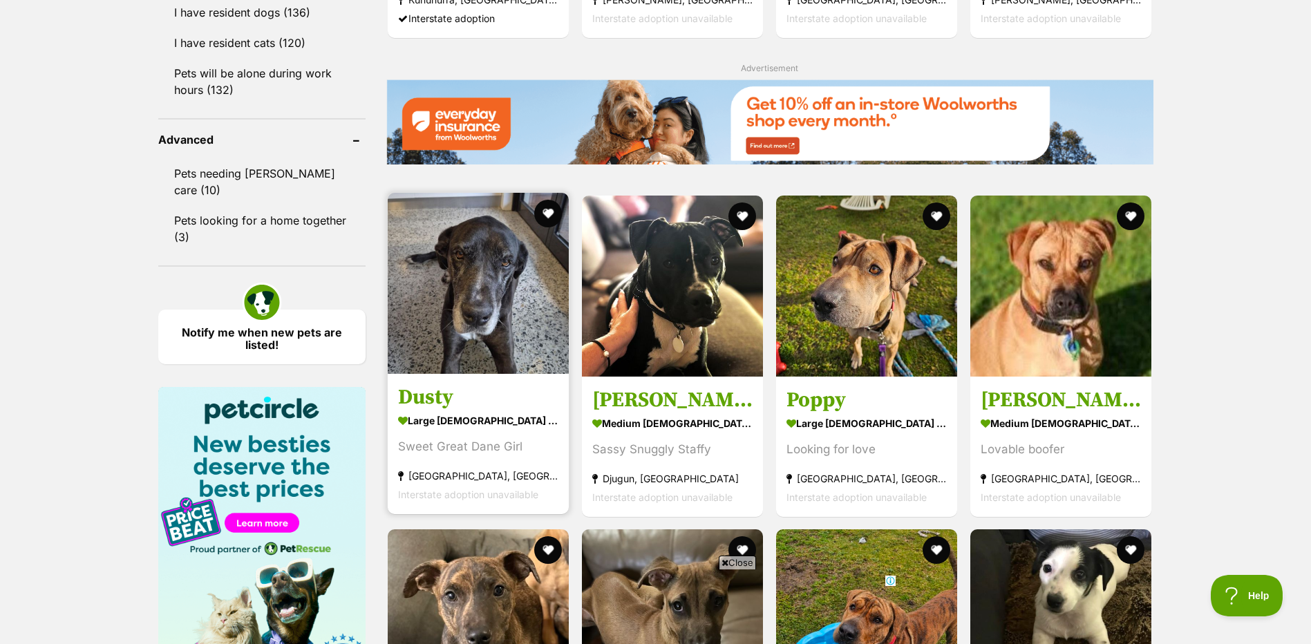
scroll to position [1796, 0]
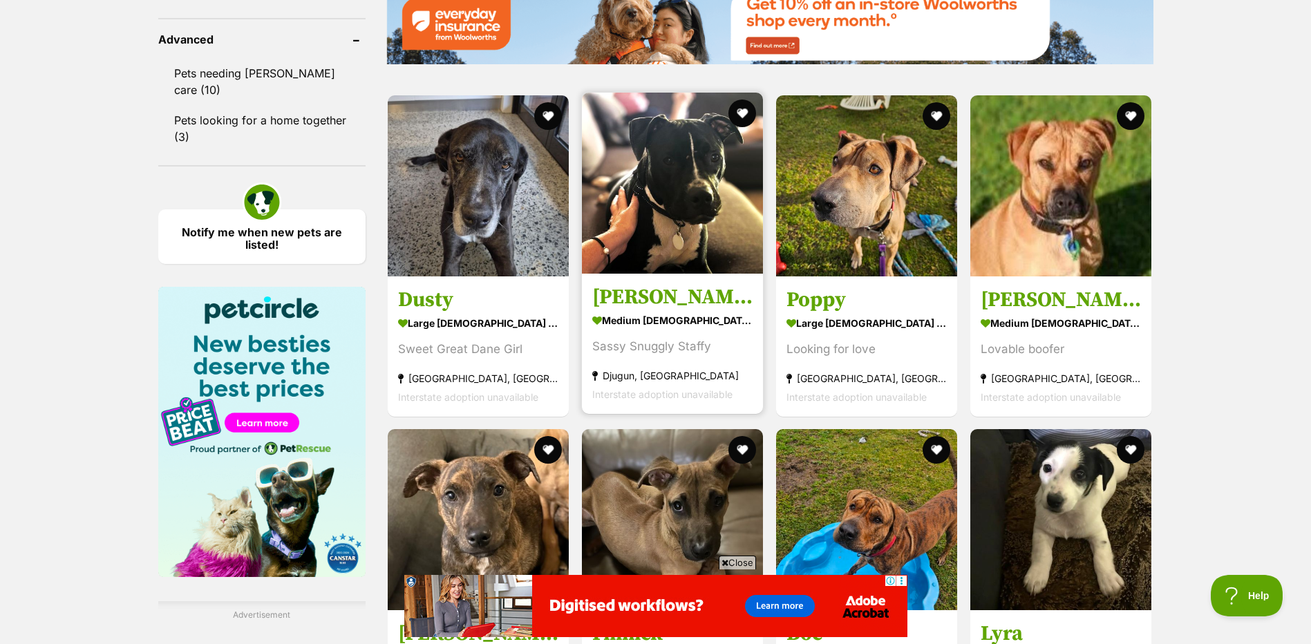
click at [622, 187] on img at bounding box center [672, 183] width 181 height 181
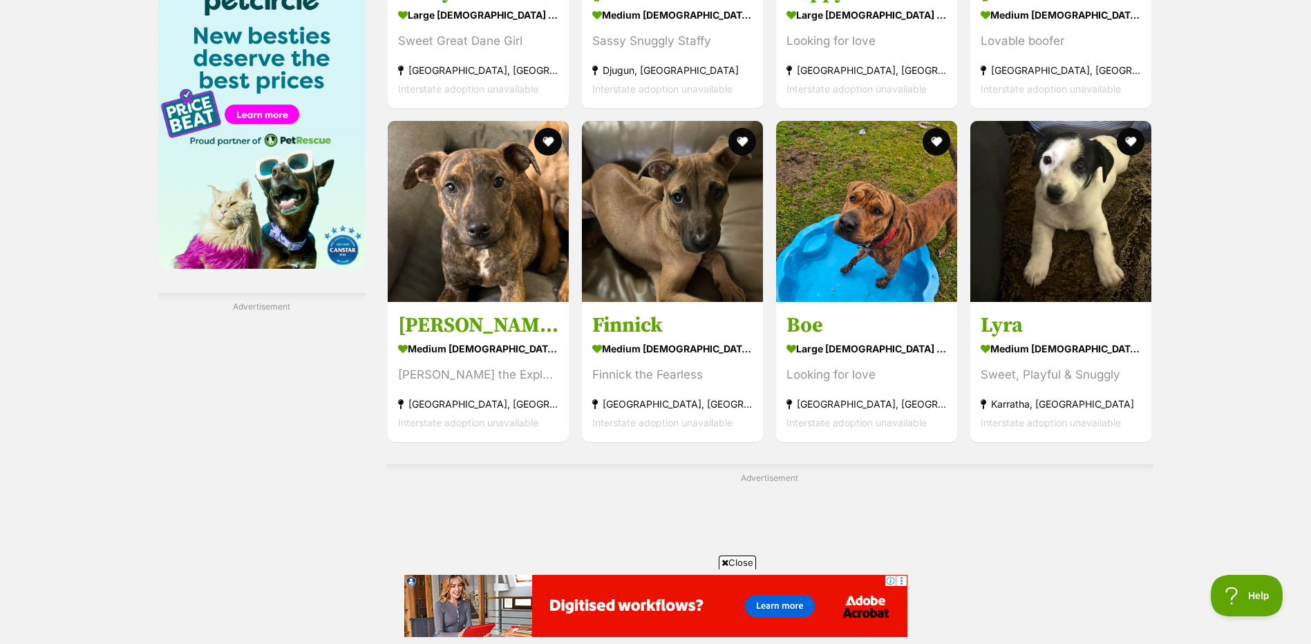
scroll to position [2142, 0]
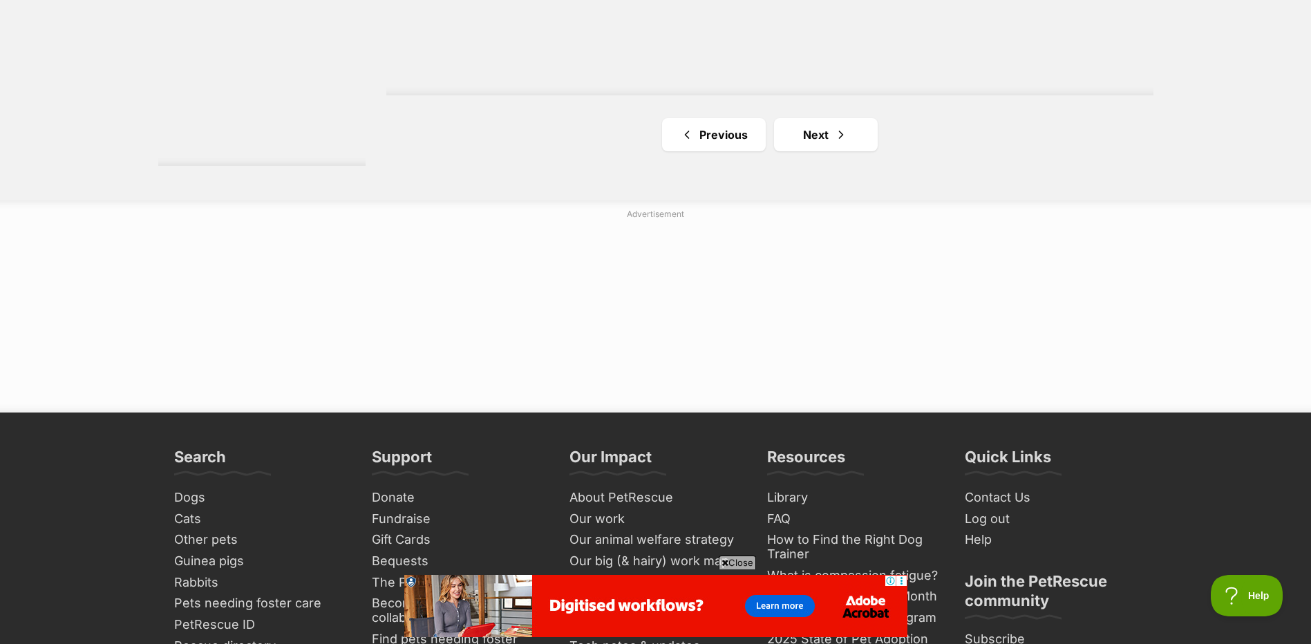
scroll to position [2556, 0]
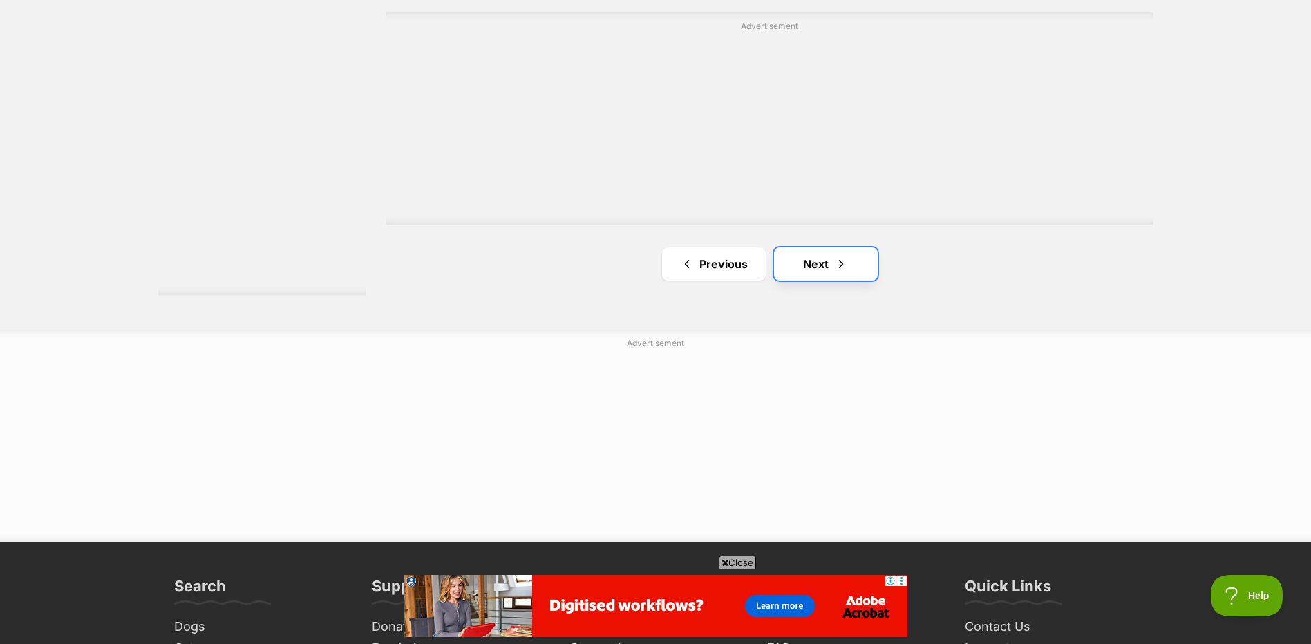
click at [836, 264] on span "Next page" at bounding box center [841, 264] width 14 height 17
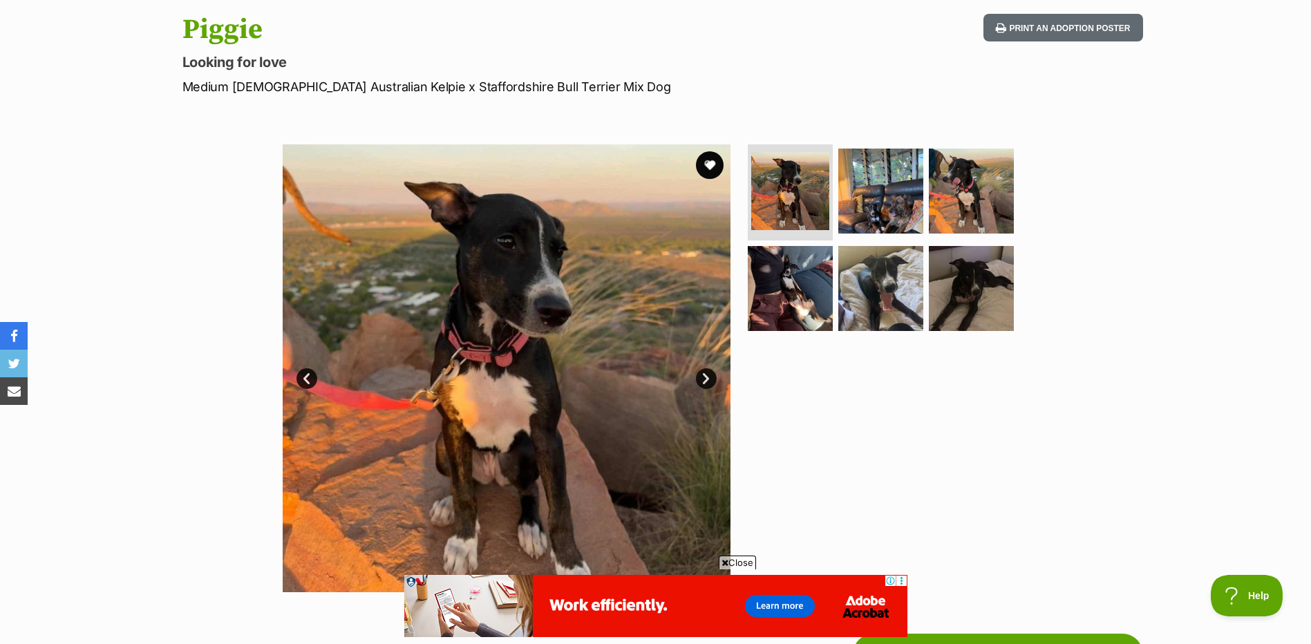
scroll to position [138, 0]
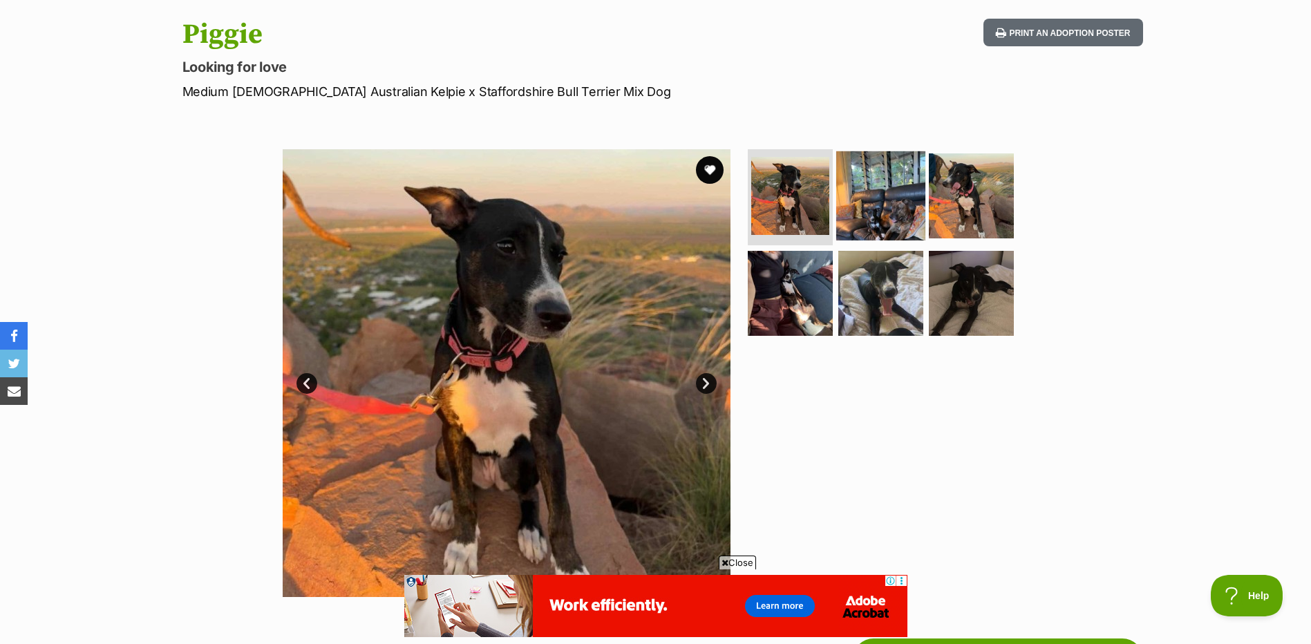
click at [886, 171] on img at bounding box center [880, 195] width 89 height 89
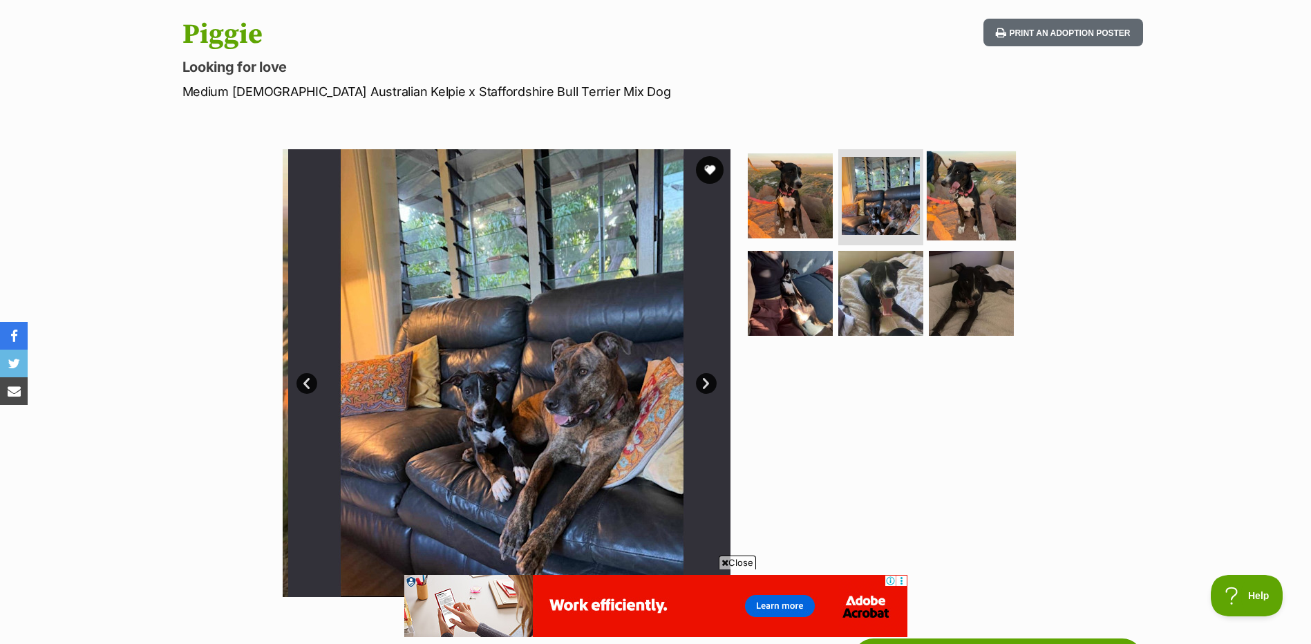
click at [948, 175] on img at bounding box center [970, 195] width 89 height 89
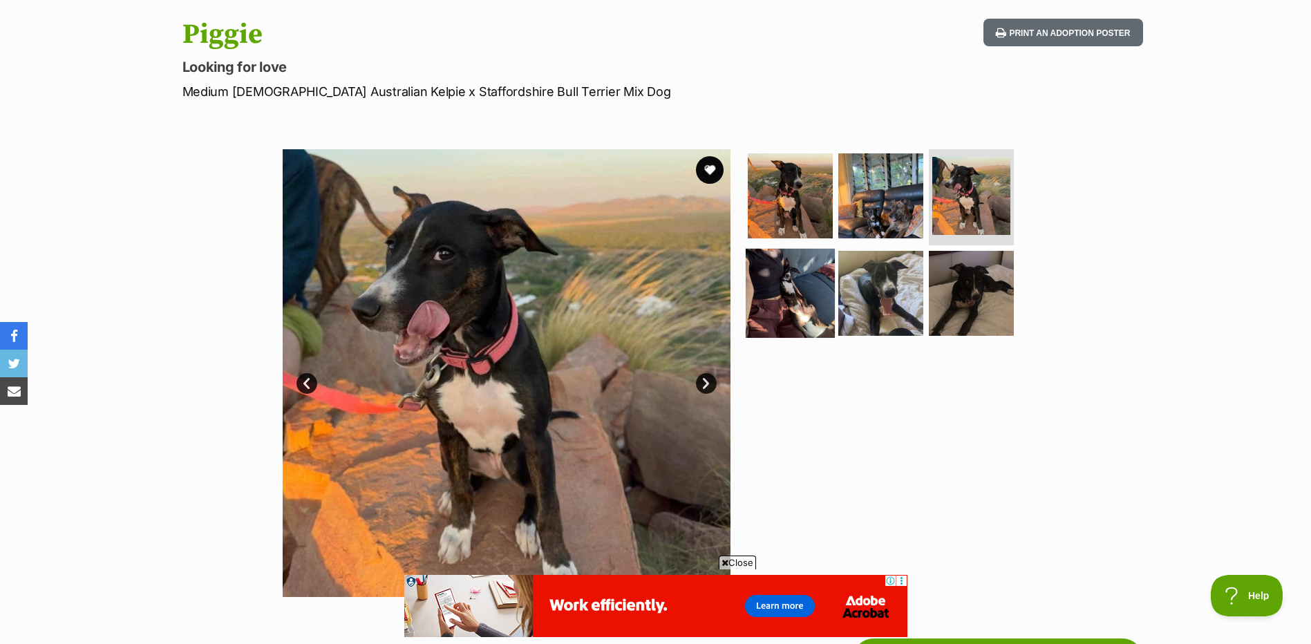
click at [786, 282] on img at bounding box center [789, 293] width 89 height 89
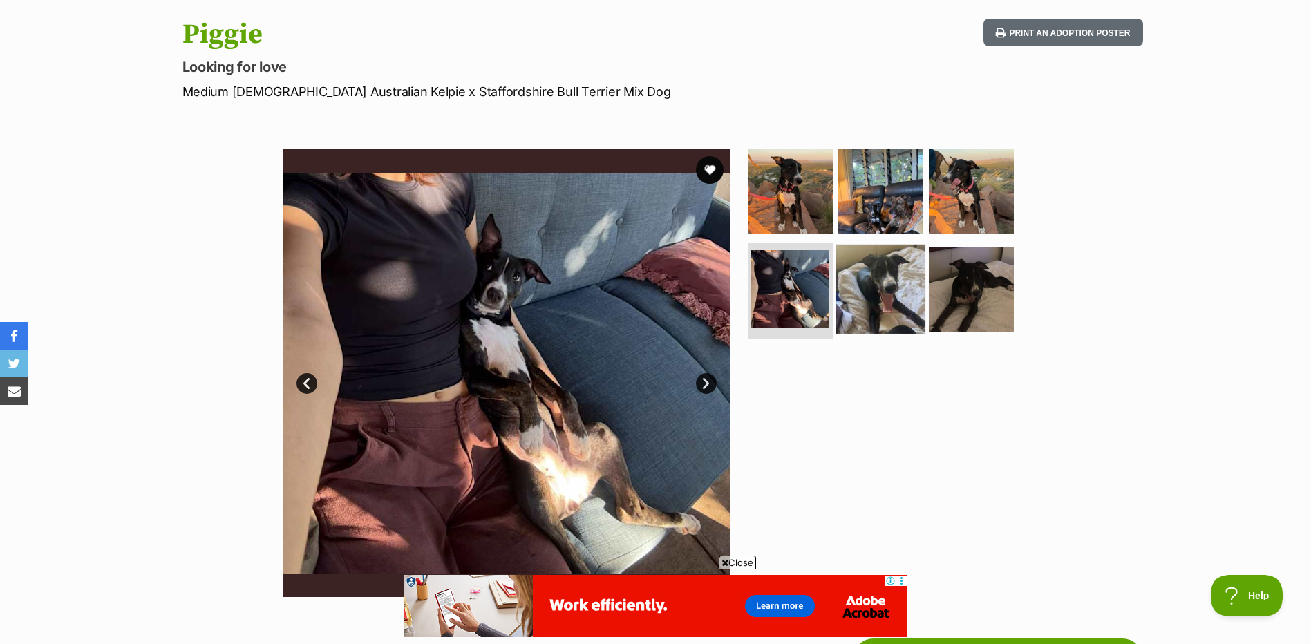
click at [861, 276] on img at bounding box center [880, 289] width 89 height 89
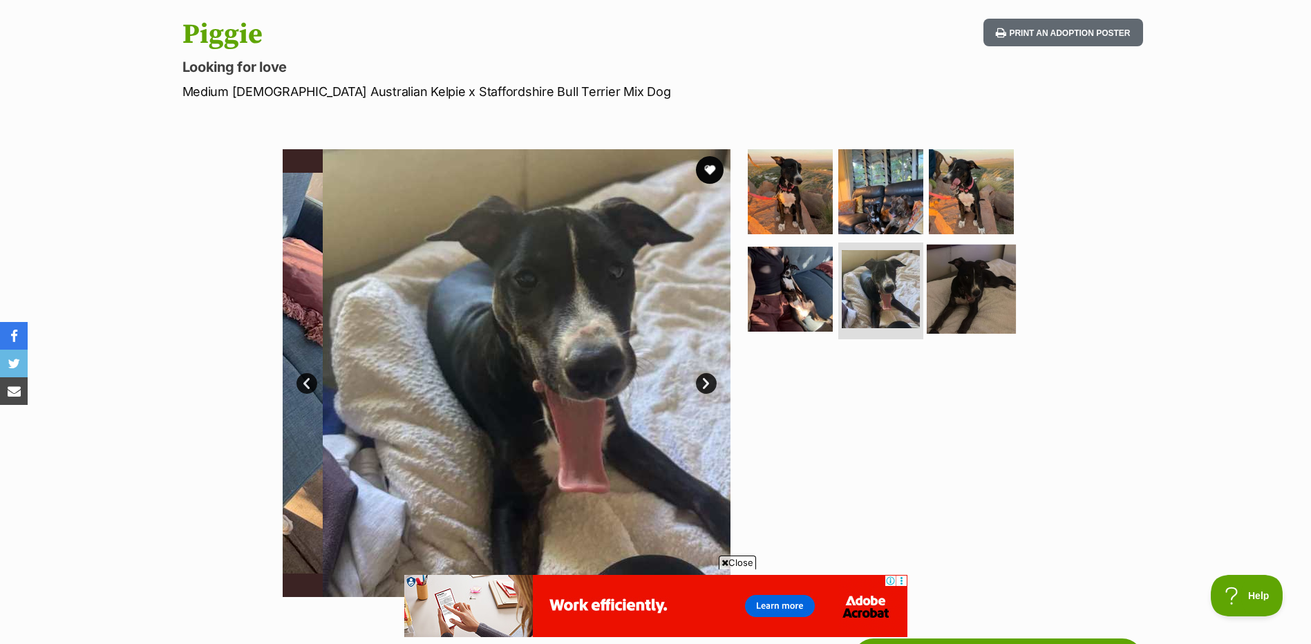
click at [964, 281] on img at bounding box center [970, 289] width 89 height 89
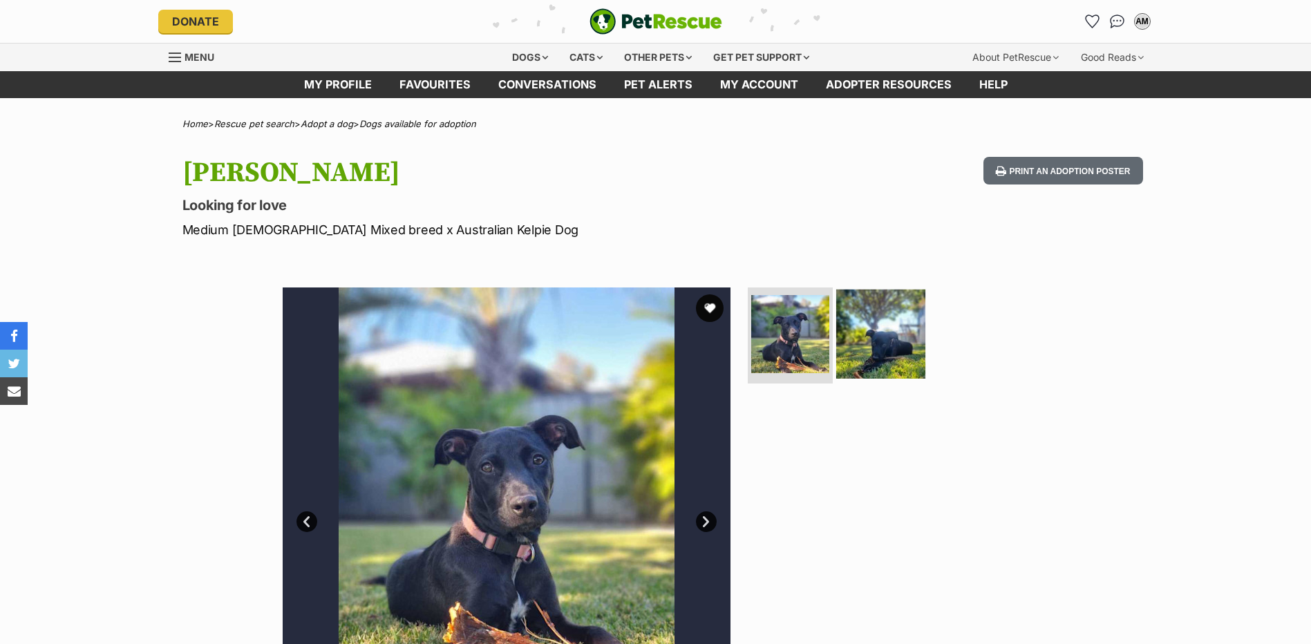
click at [867, 340] on img at bounding box center [880, 333] width 89 height 89
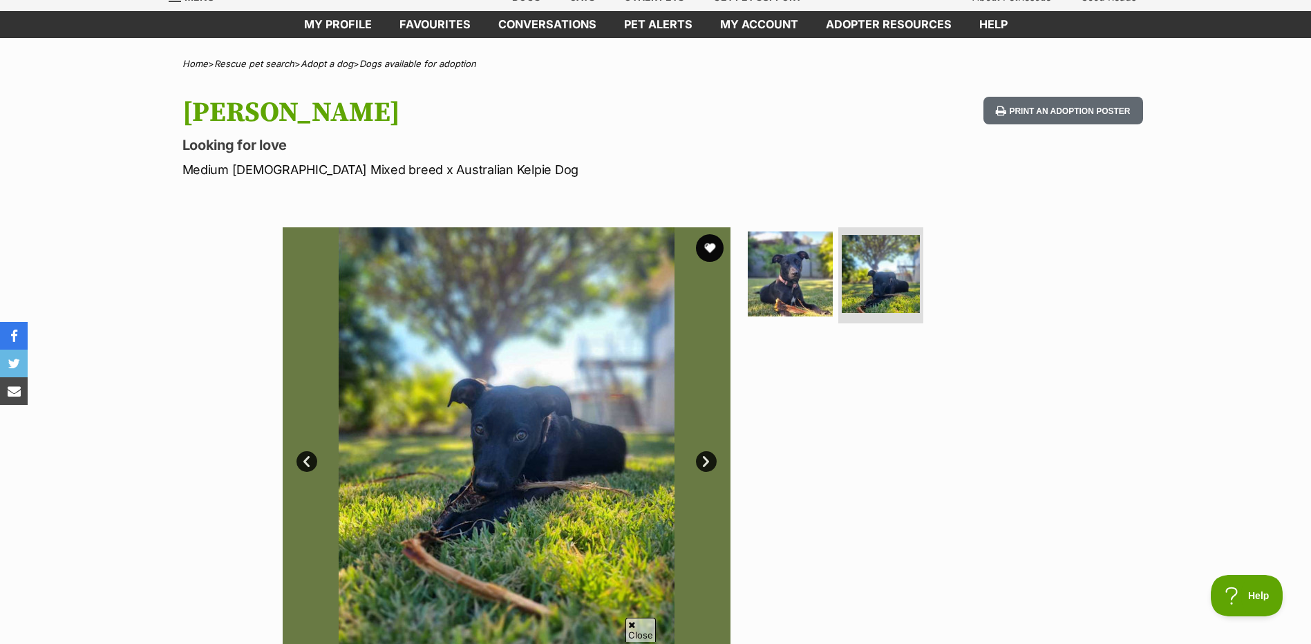
scroll to position [138, 0]
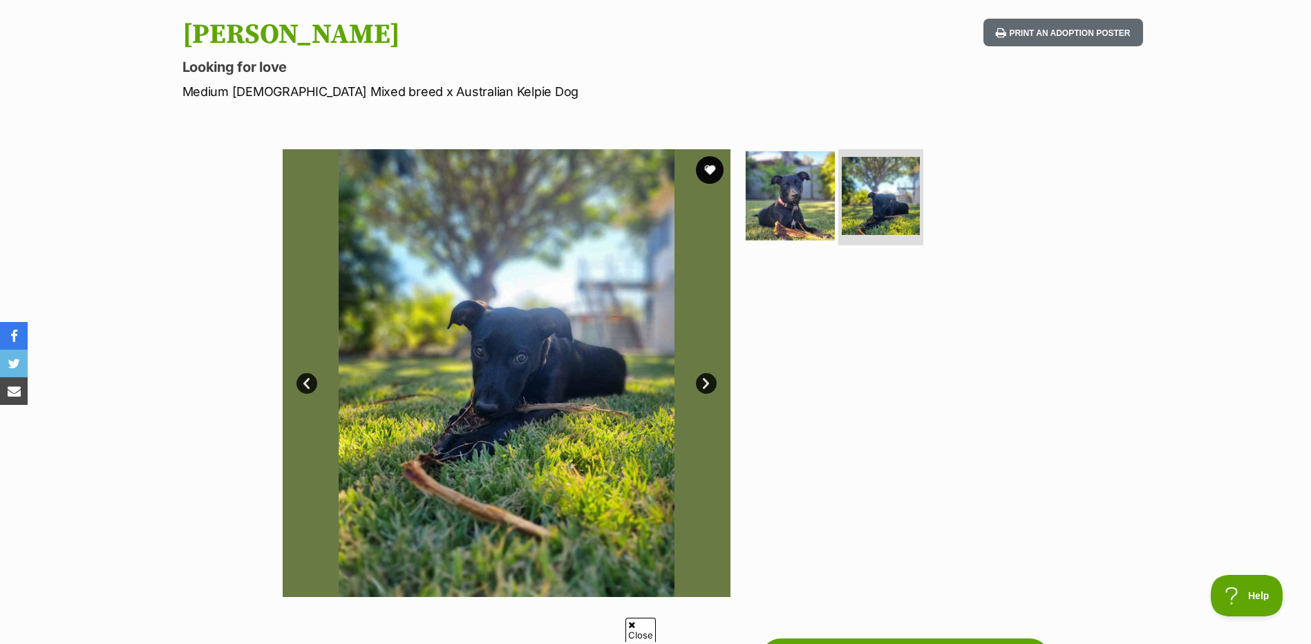
click at [792, 191] on img at bounding box center [789, 195] width 89 height 89
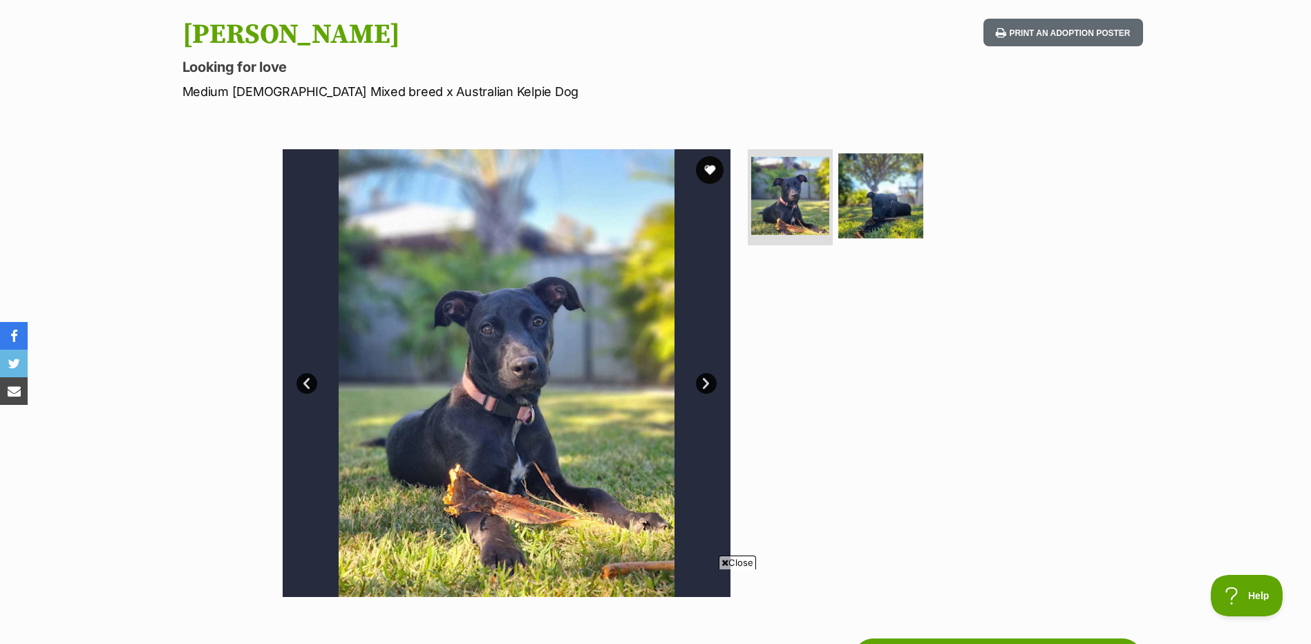
scroll to position [207, 0]
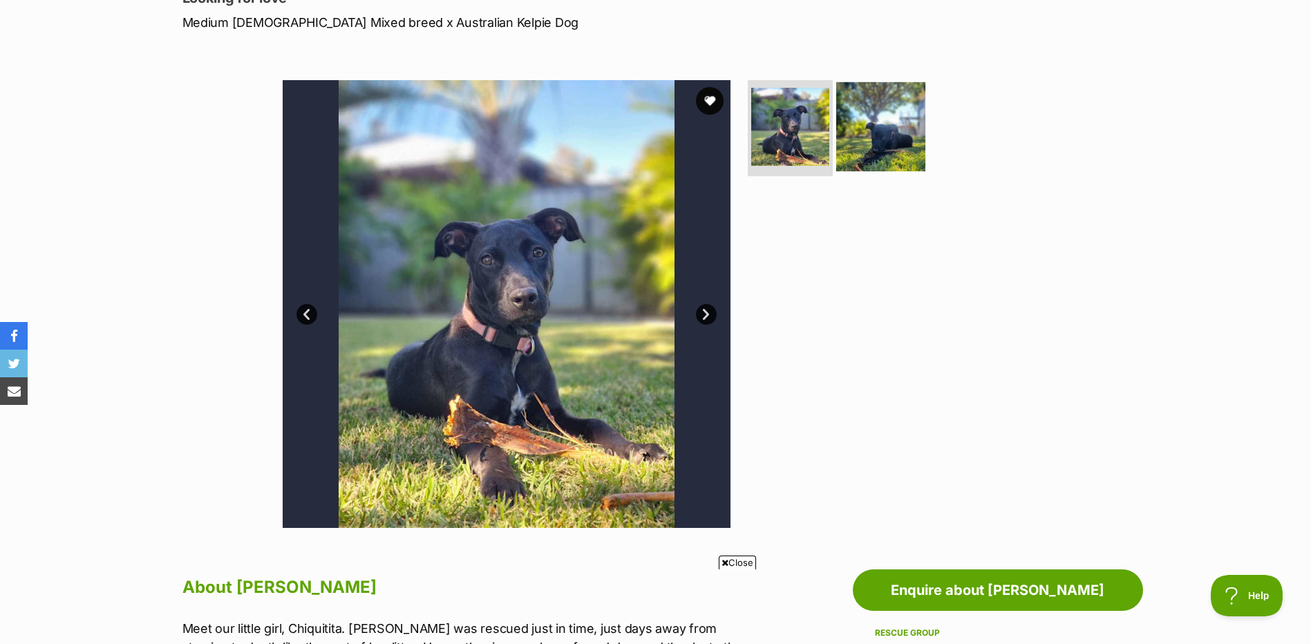
click at [877, 115] on img at bounding box center [880, 126] width 89 height 89
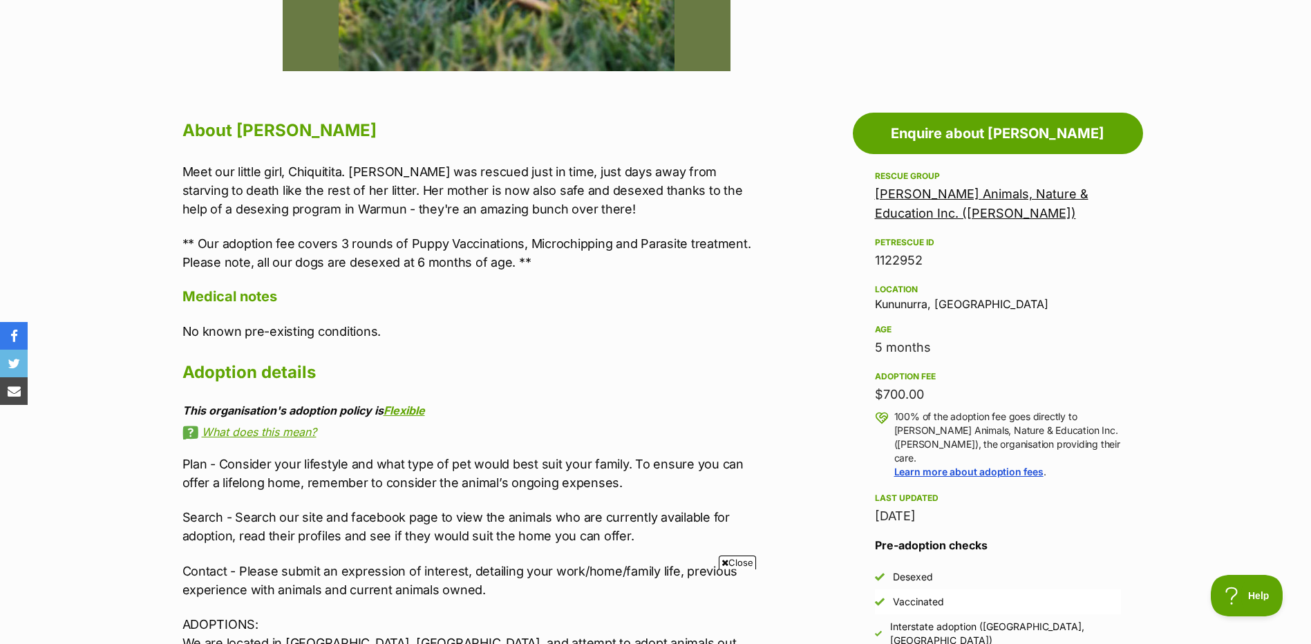
scroll to position [691, 0]
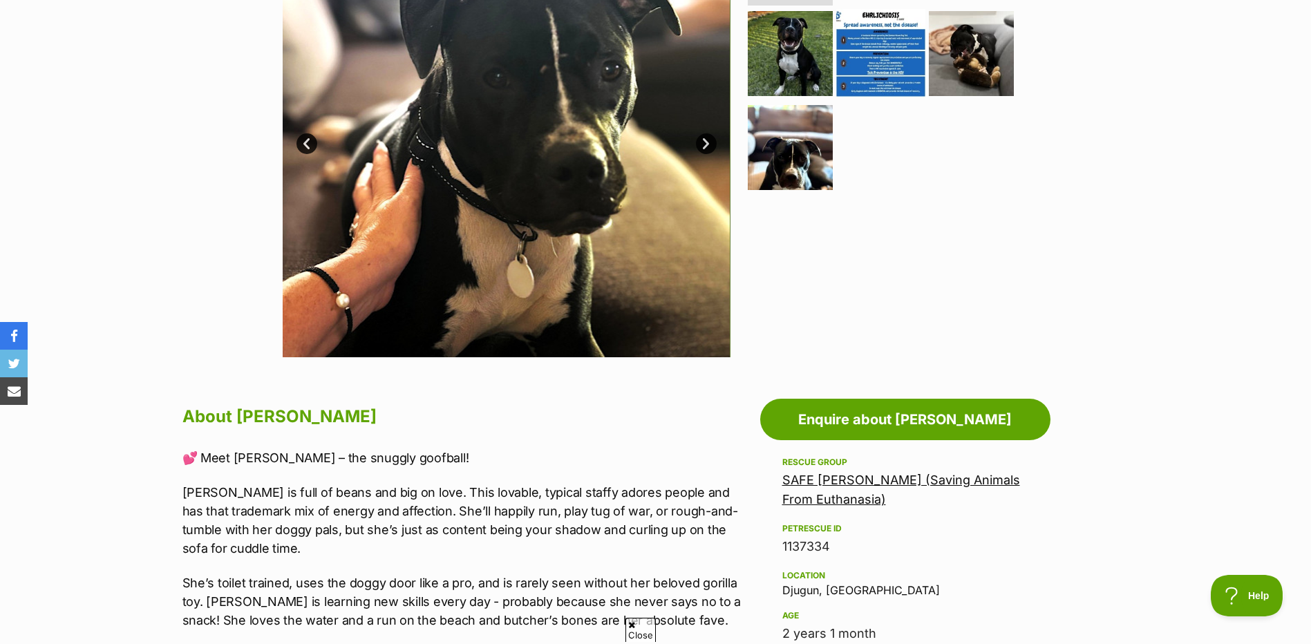
scroll to position [345, 0]
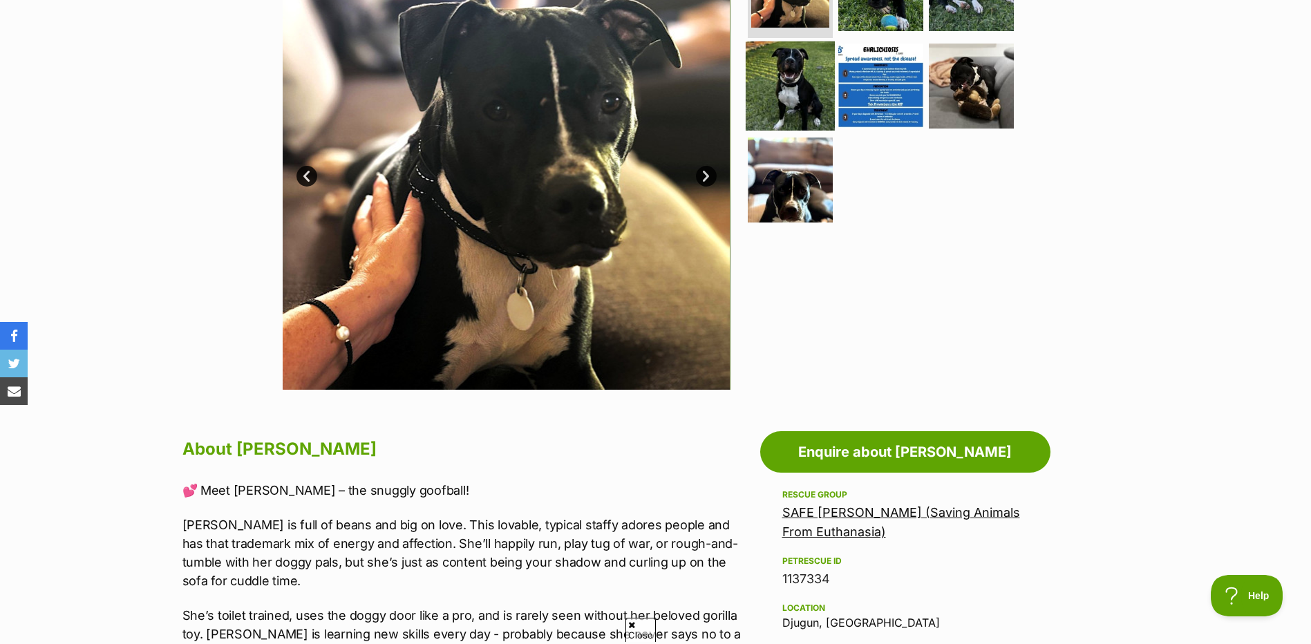
click at [792, 98] on img at bounding box center [789, 85] width 89 height 89
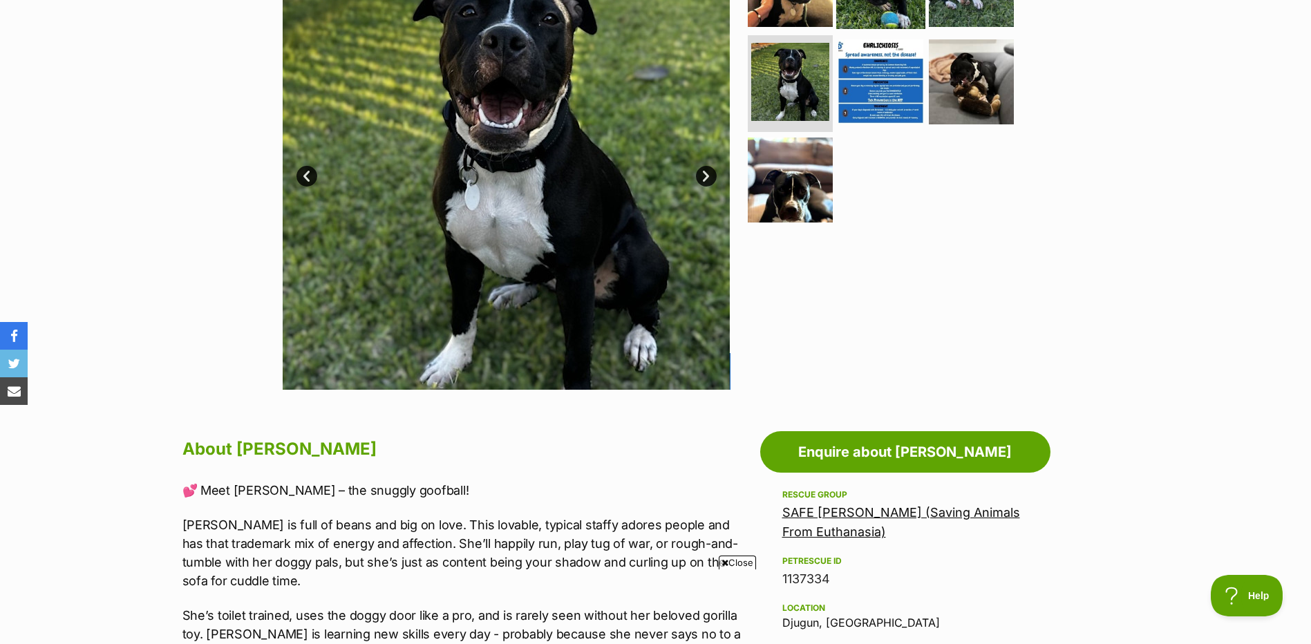
scroll to position [0, 0]
